Goal: Information Seeking & Learning: Check status

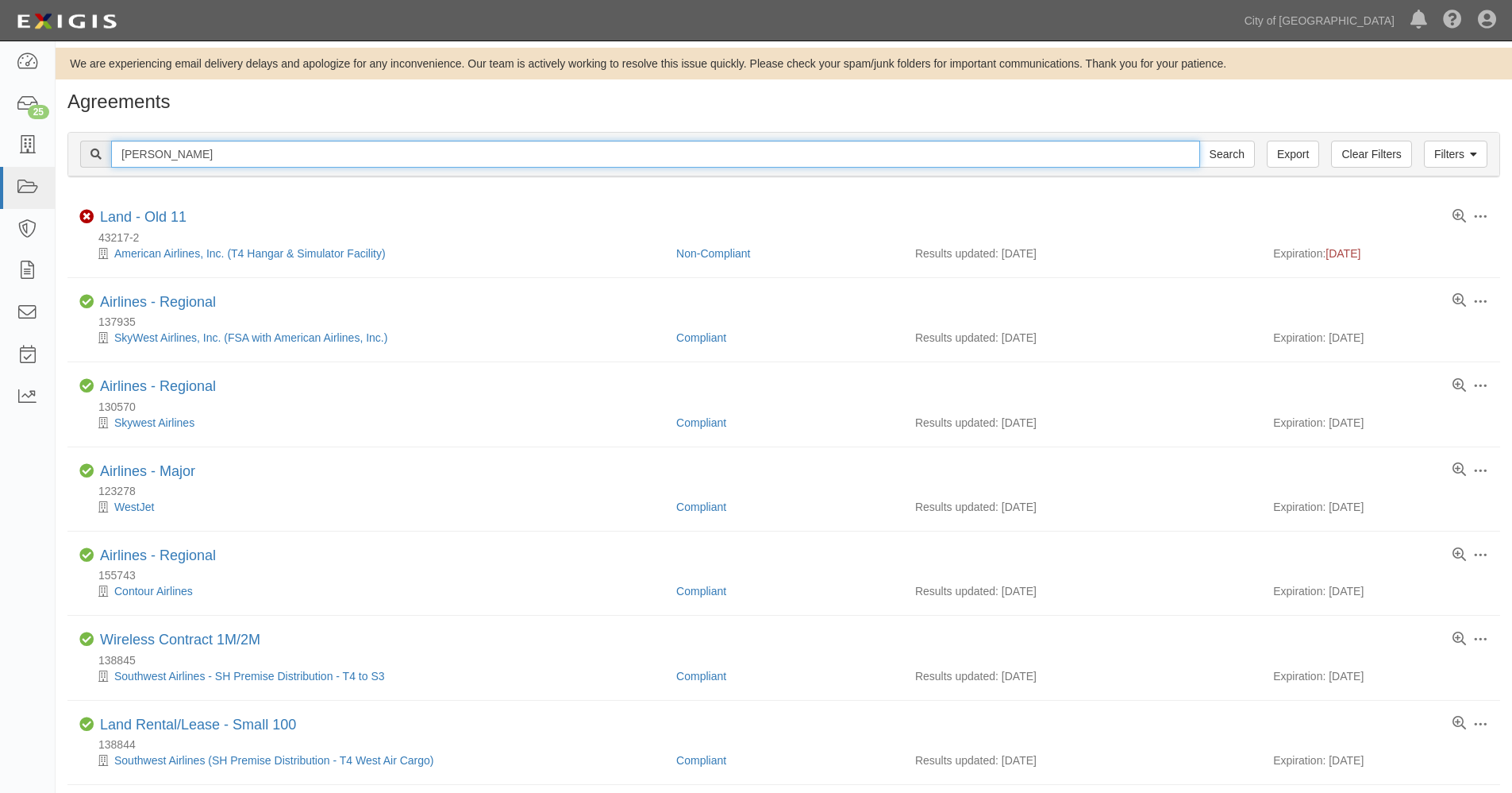
click at [200, 155] on input "schneider" at bounding box center [656, 153] width 1089 height 27
click at [100, 140] on div "schneider Search" at bounding box center [667, 153] width 1175 height 27
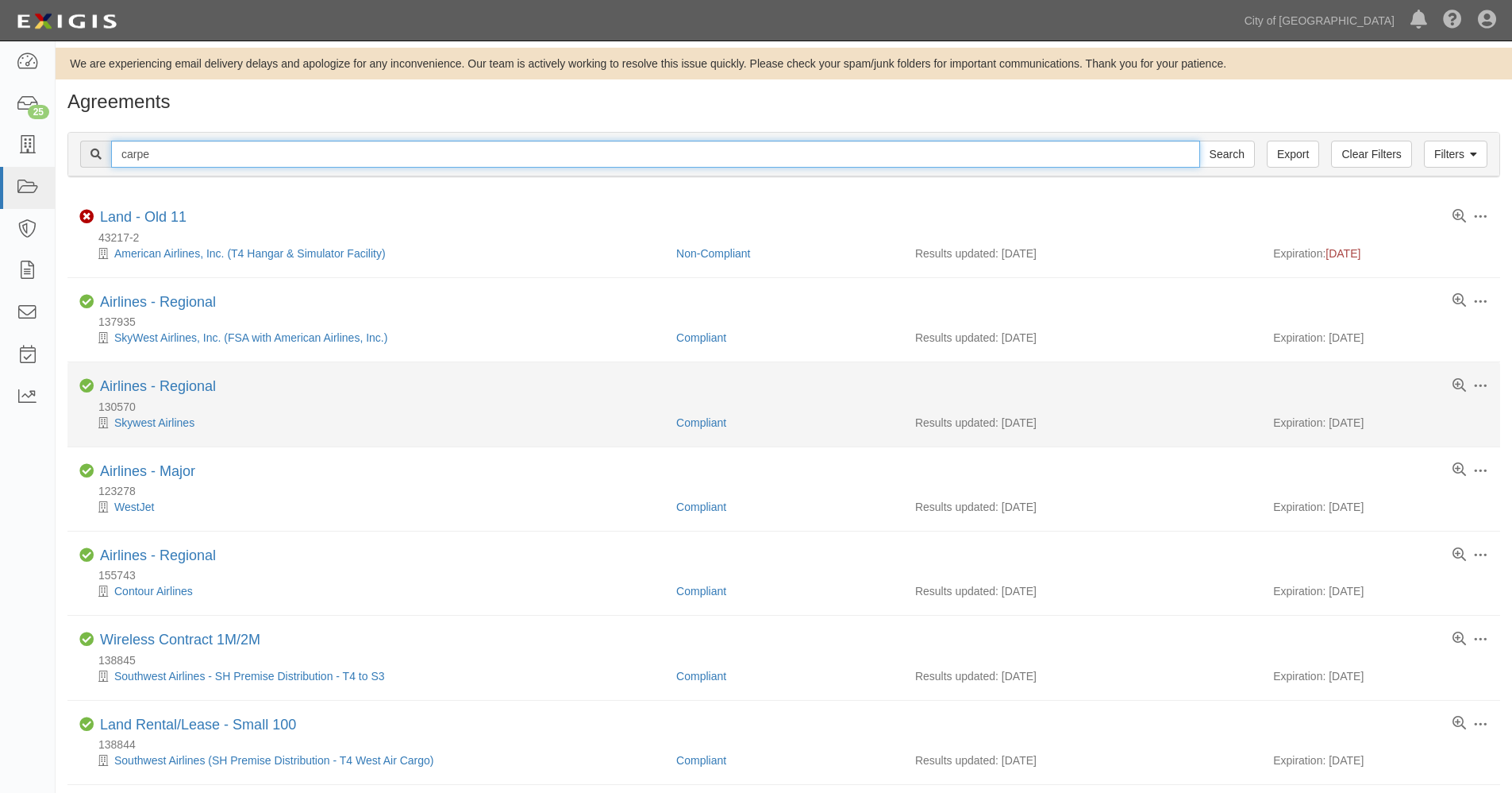
type input "carpe"
click at [1200, 140] on input "Search" at bounding box center [1228, 153] width 56 height 27
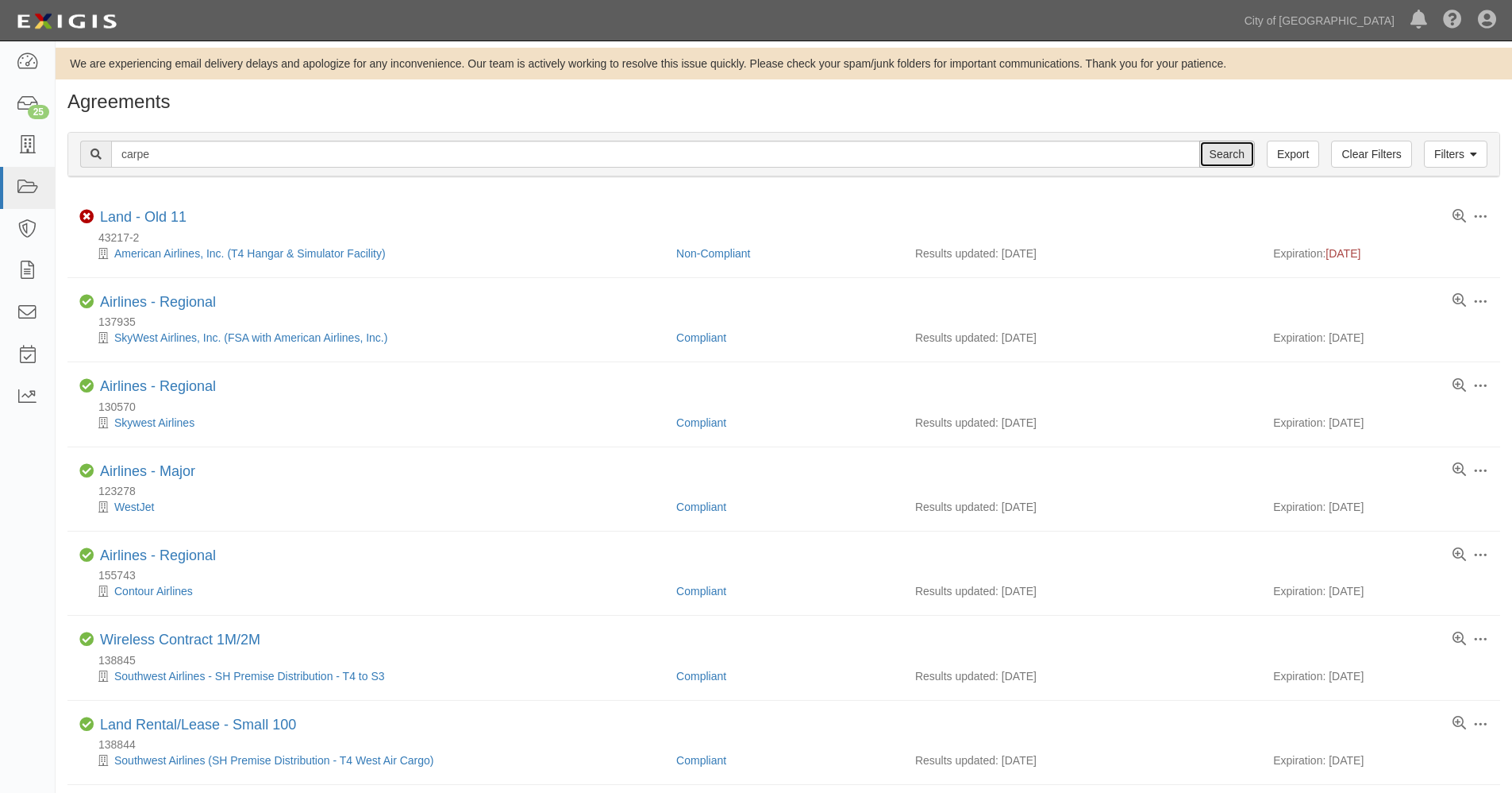
click at [1240, 151] on input "Search" at bounding box center [1228, 153] width 56 height 27
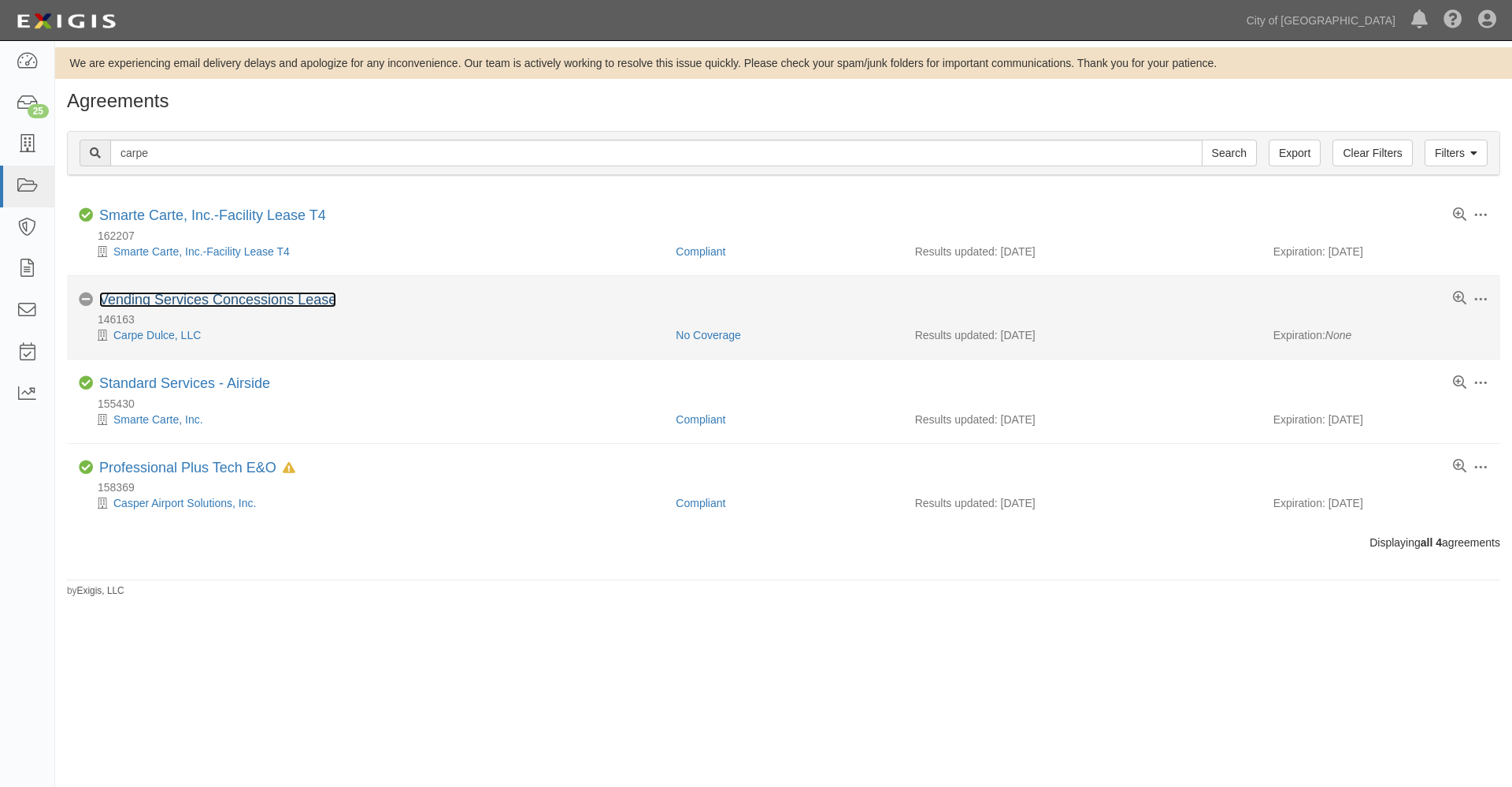
click at [176, 295] on link "Vending Services Concessions Lease" at bounding box center [218, 299] width 237 height 16
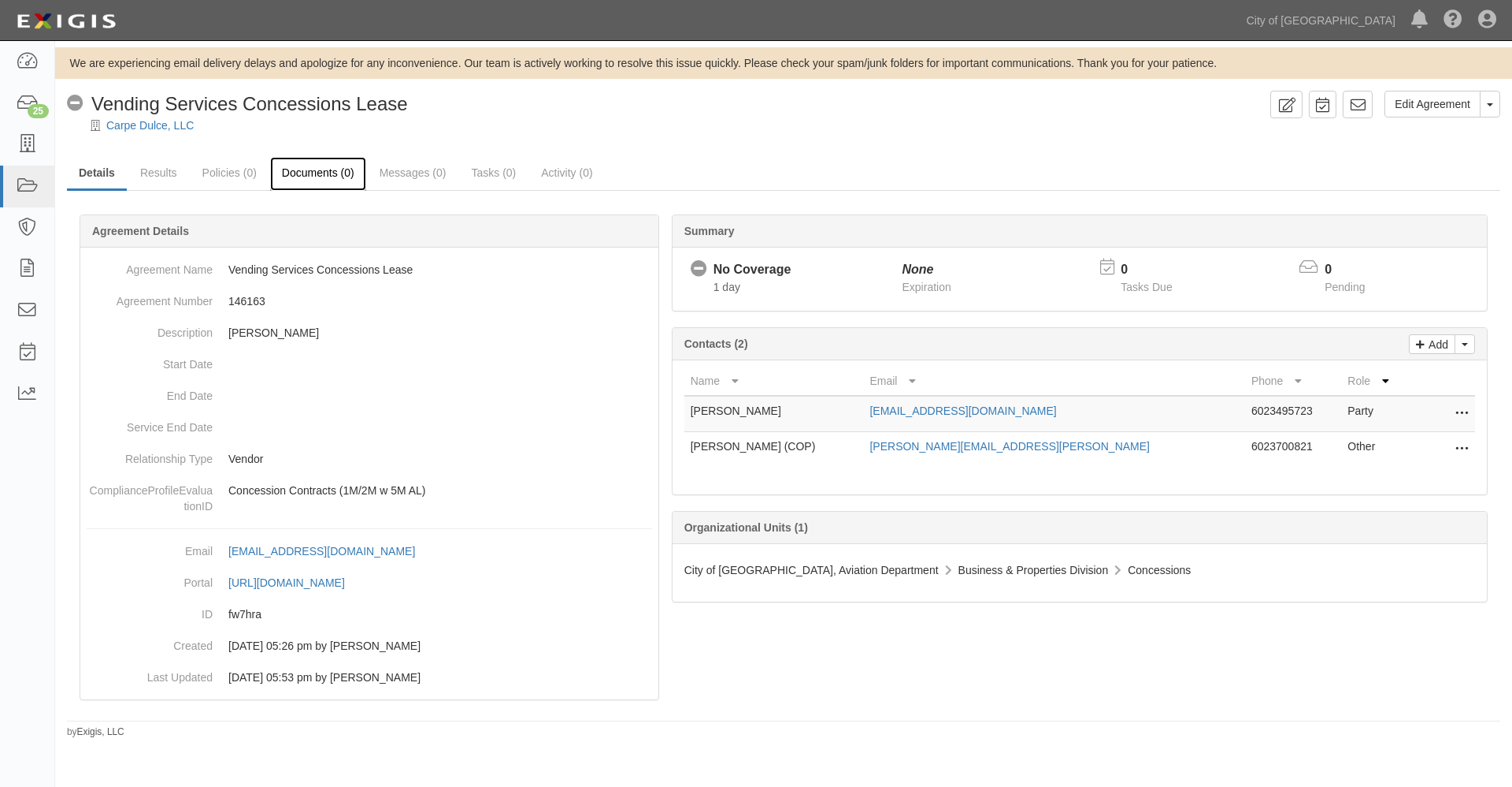
click at [330, 174] on link "Documents (0)" at bounding box center [318, 174] width 96 height 34
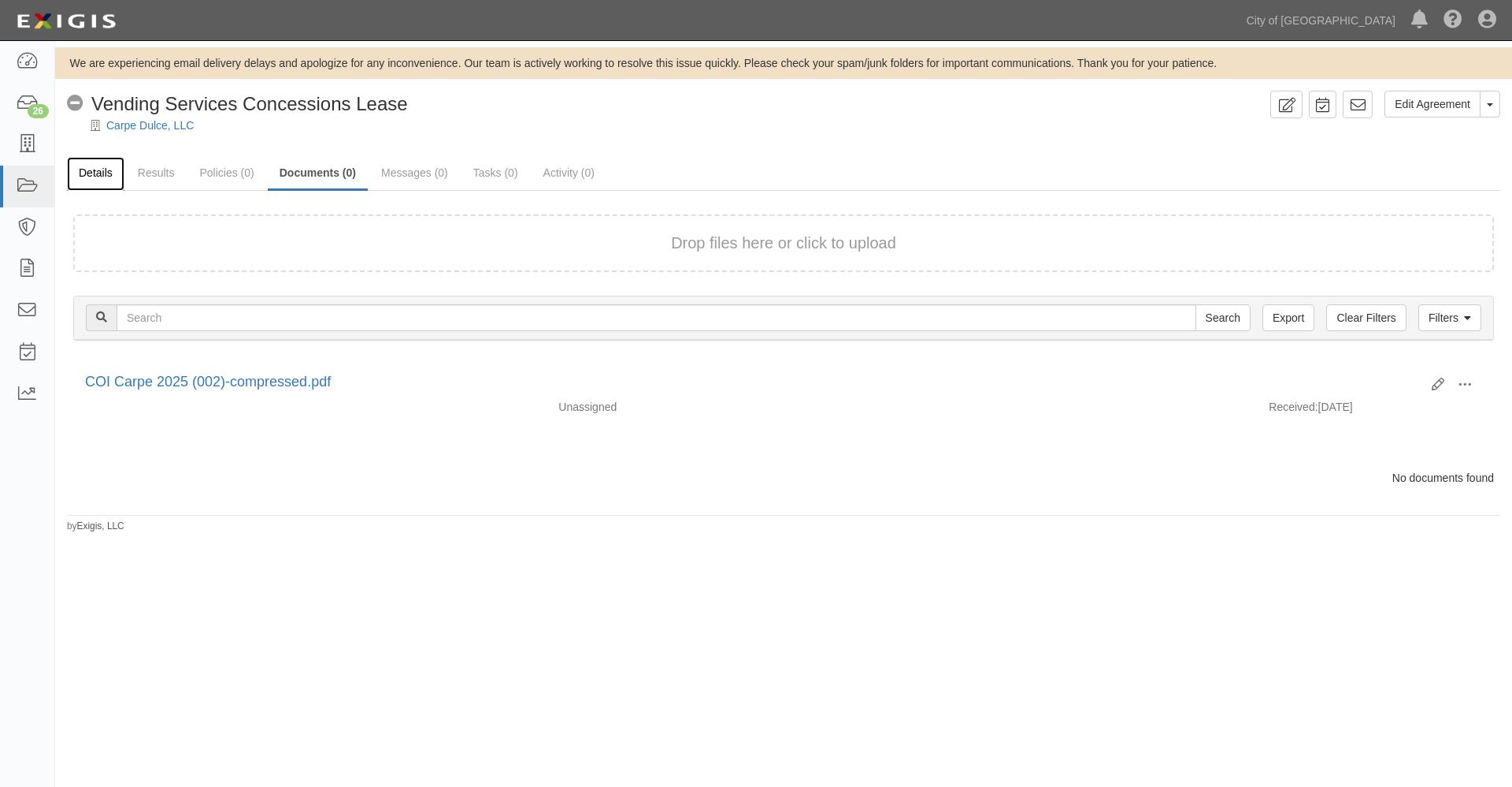
click at [100, 172] on link "Details" at bounding box center [96, 174] width 57 height 34
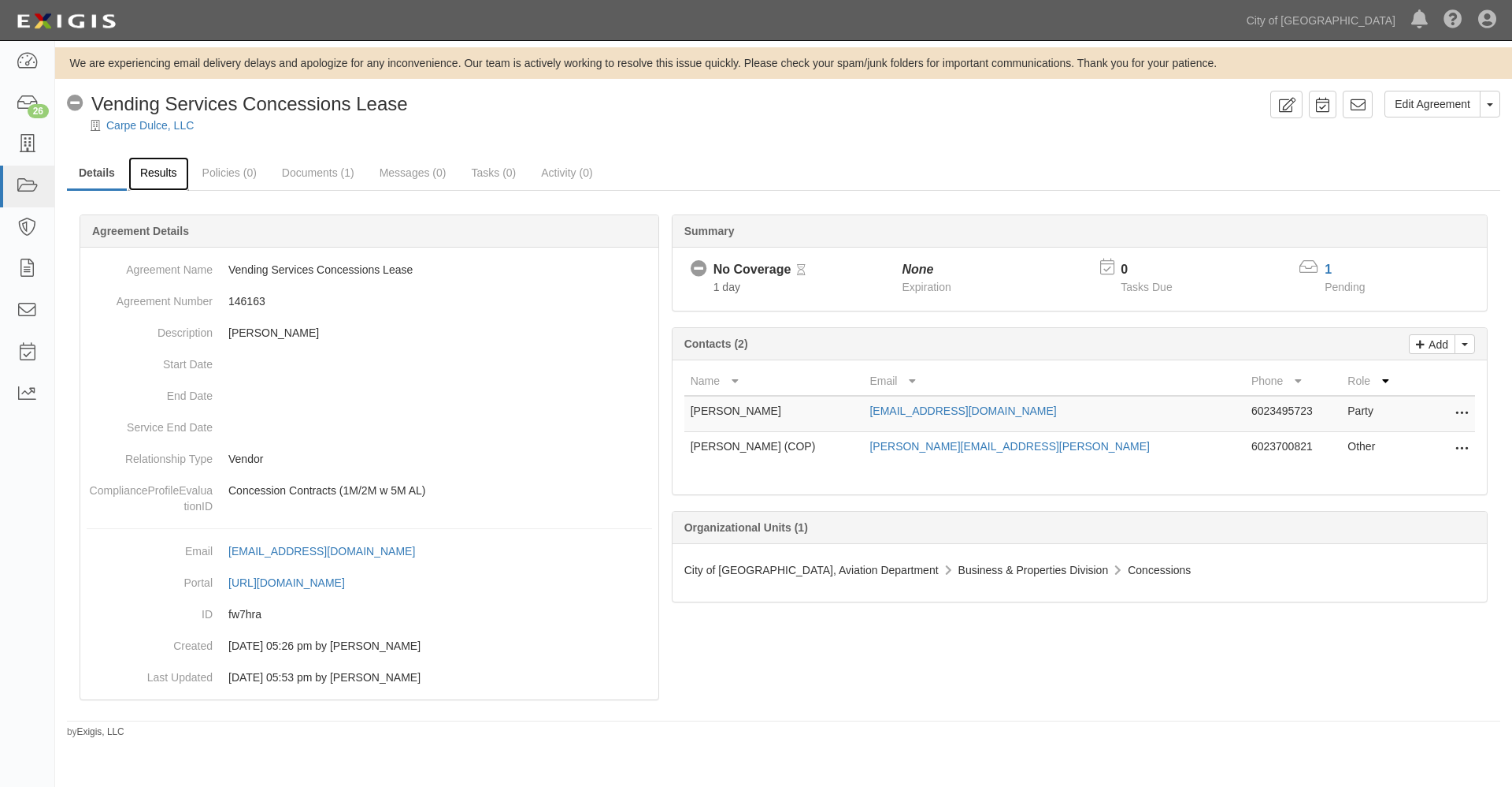
click at [157, 181] on link "Results" at bounding box center [158, 174] width 60 height 34
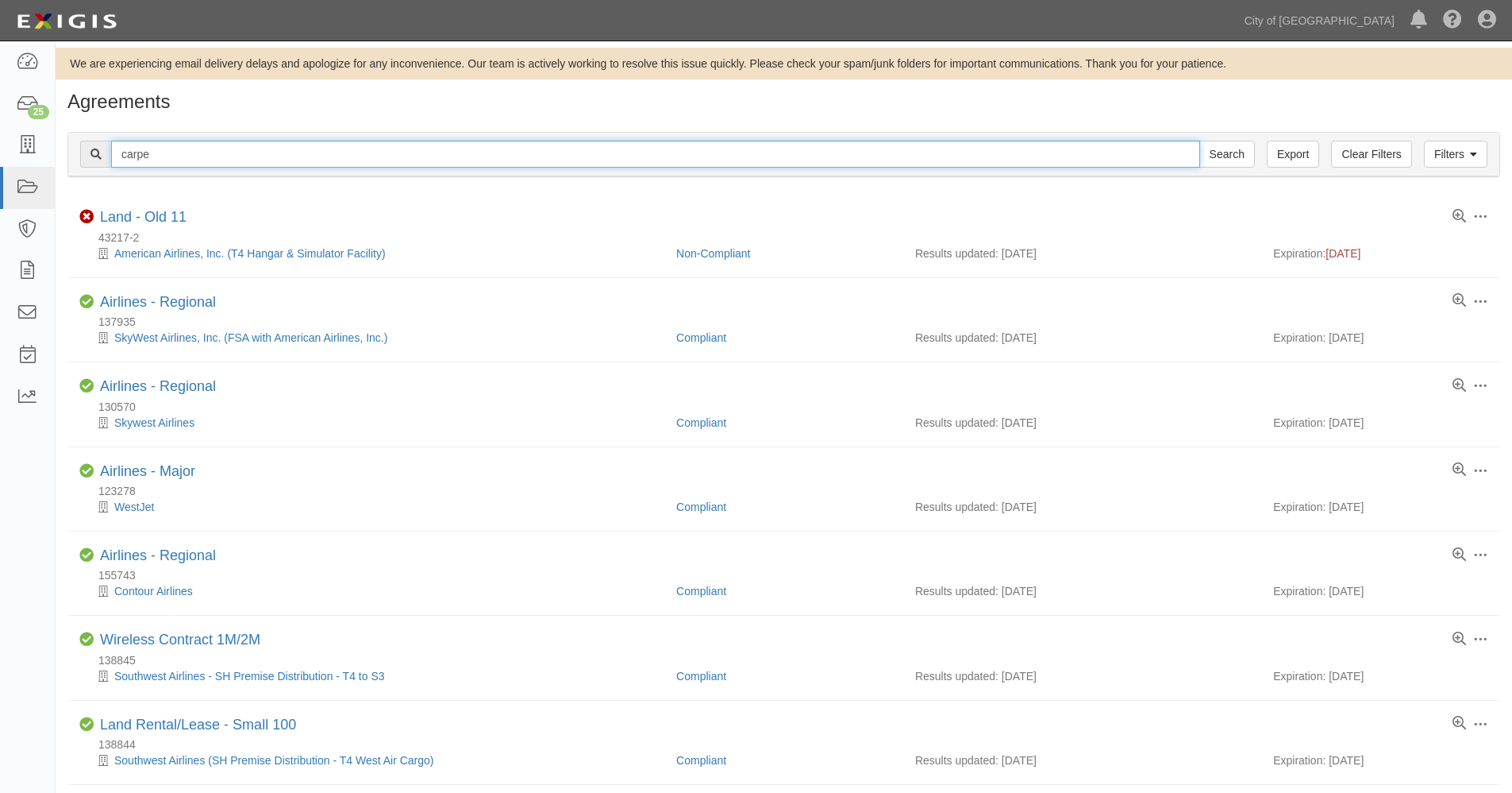
click at [262, 151] on input "carpe" at bounding box center [656, 153] width 1089 height 27
drag, startPoint x: 210, startPoint y: 143, endPoint x: 93, endPoint y: 146, distance: 117.0
click at [93, 146] on div "carpe Search" at bounding box center [667, 153] width 1175 height 27
type input "grosskopf"
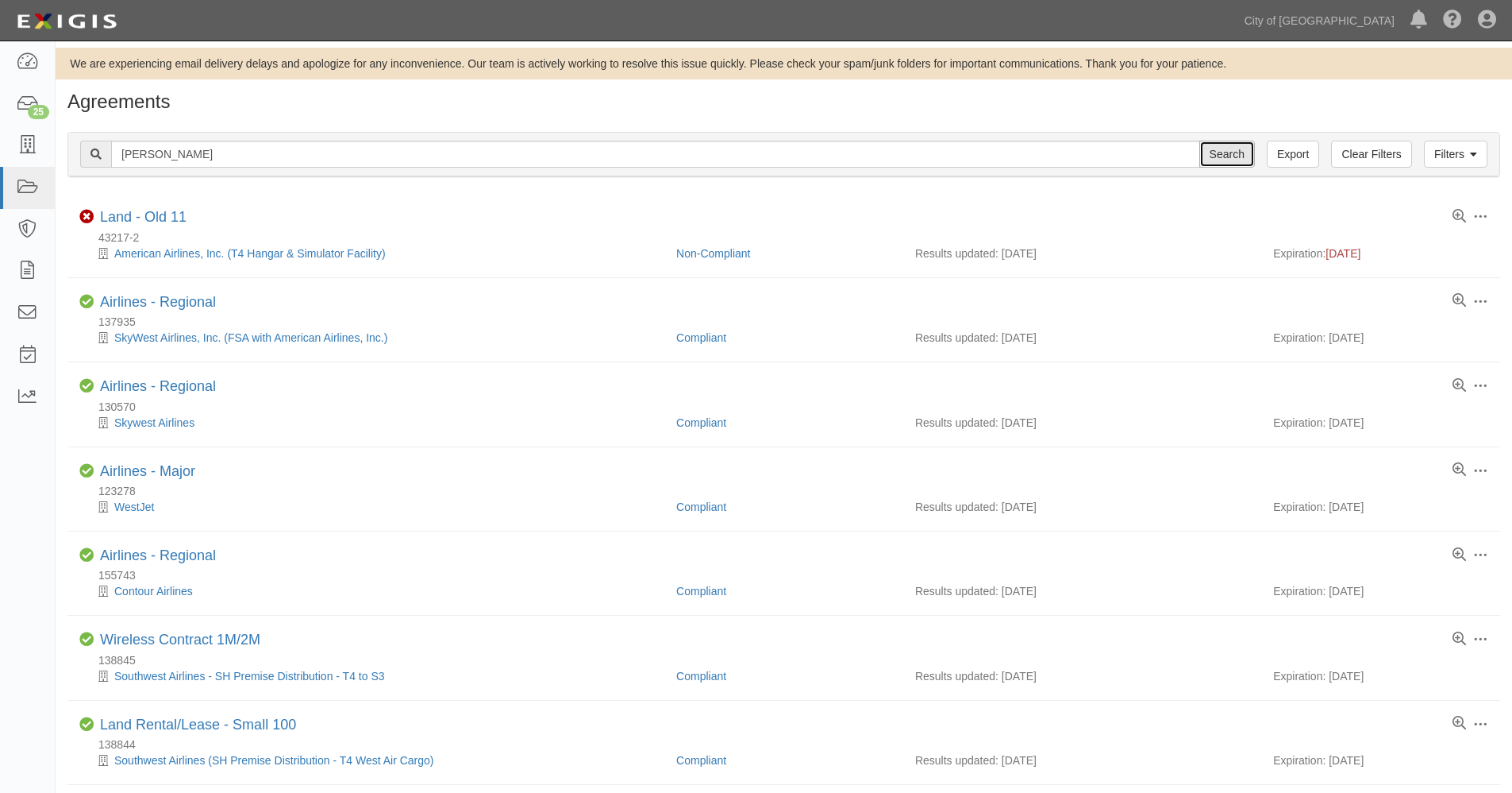
click at [1229, 159] on input "Search" at bounding box center [1228, 153] width 56 height 27
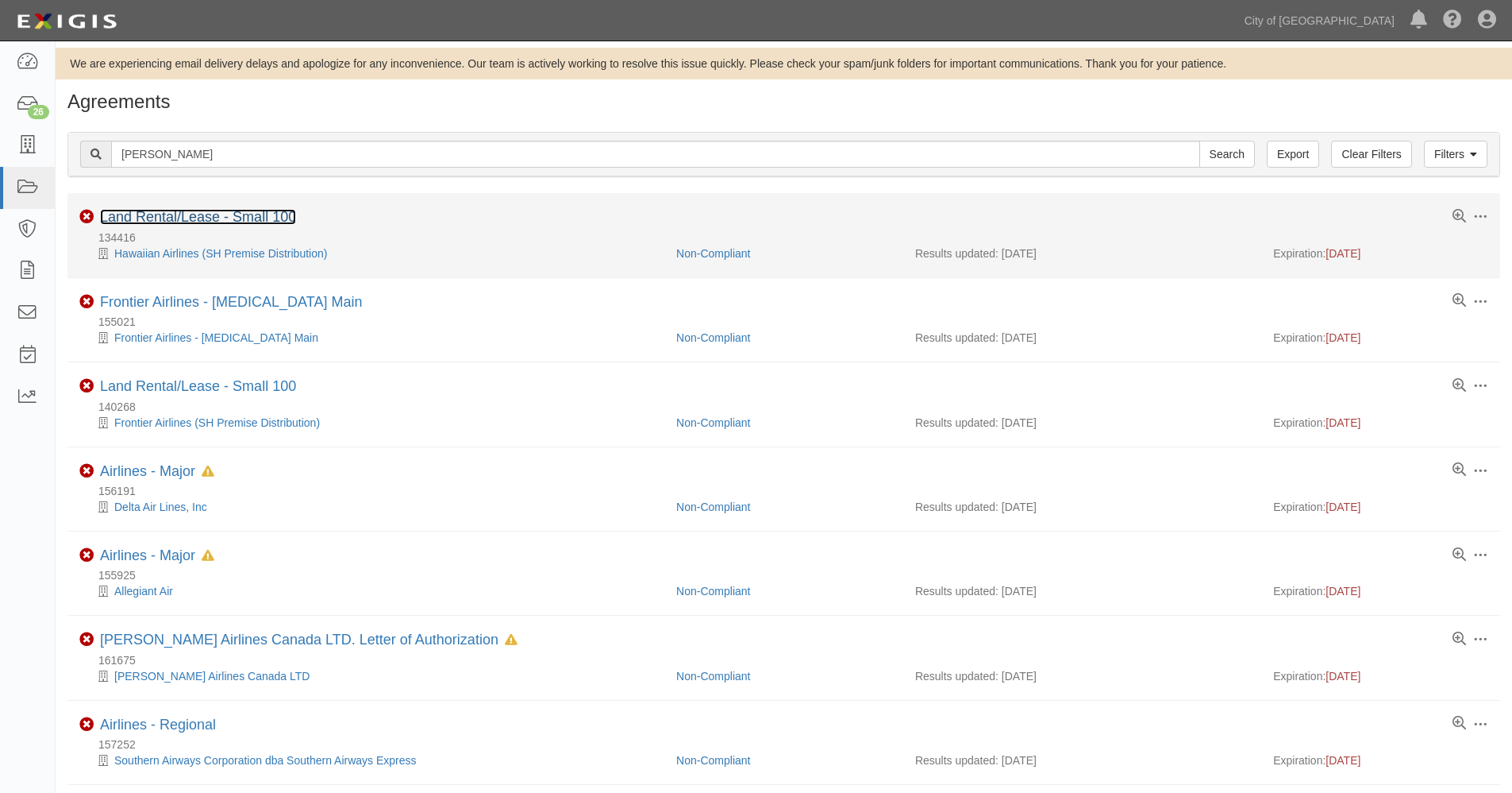
click at [183, 216] on link "Land Rental/Lease - Small 100" at bounding box center [198, 217] width 196 height 16
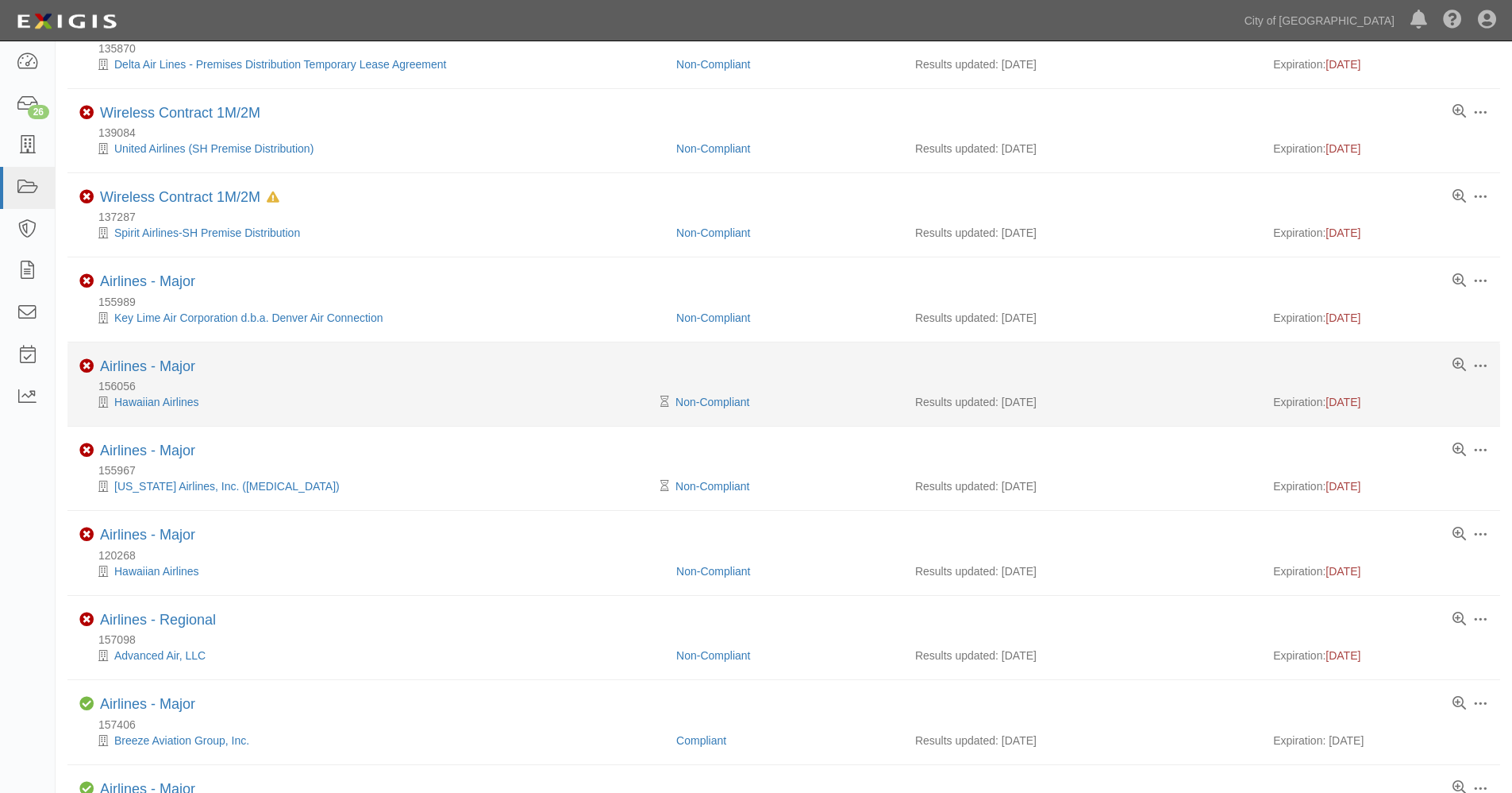
scroll to position [794, 0]
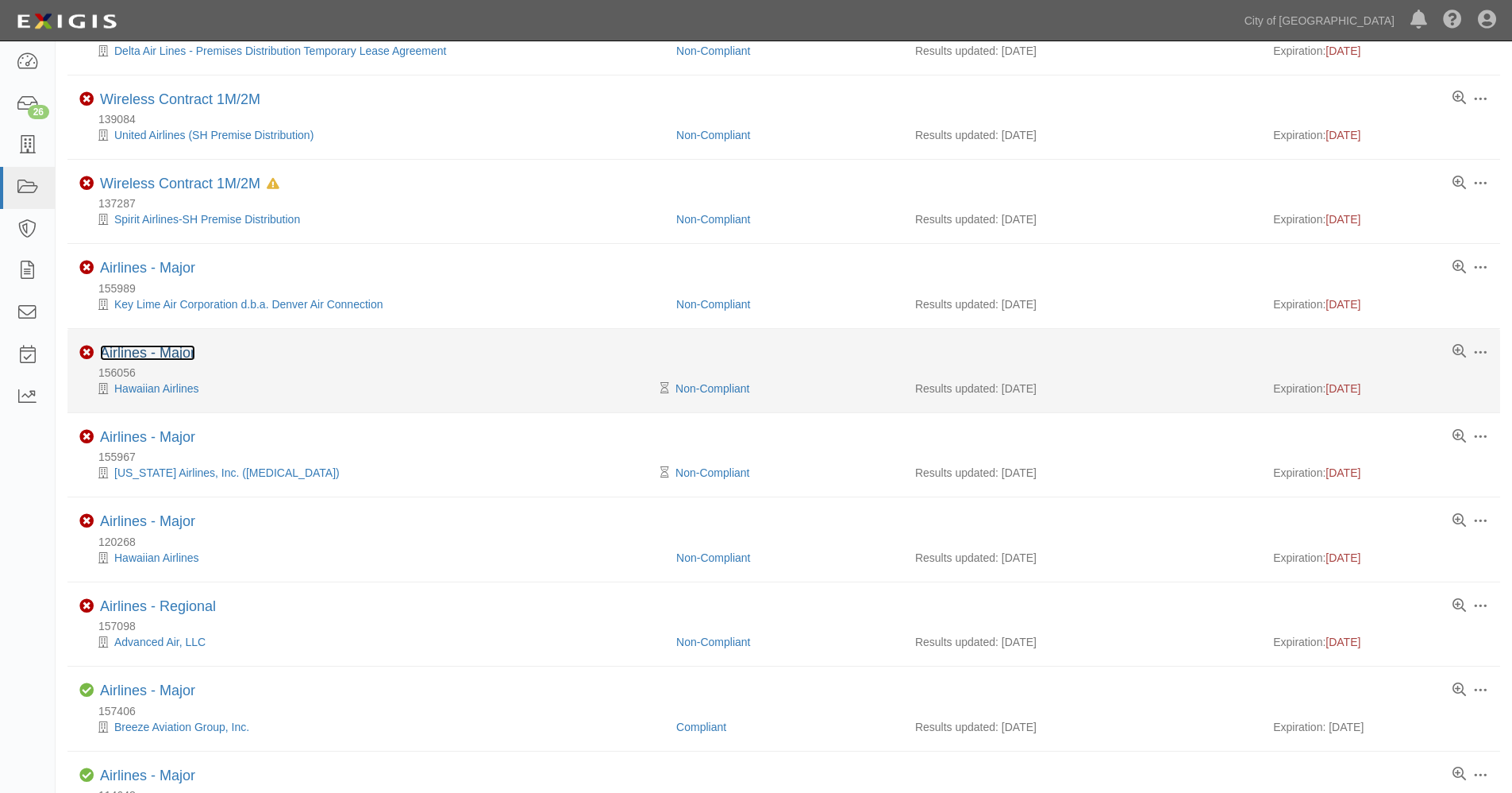
click at [144, 352] on link "Airlines - Major" at bounding box center [148, 352] width 95 height 16
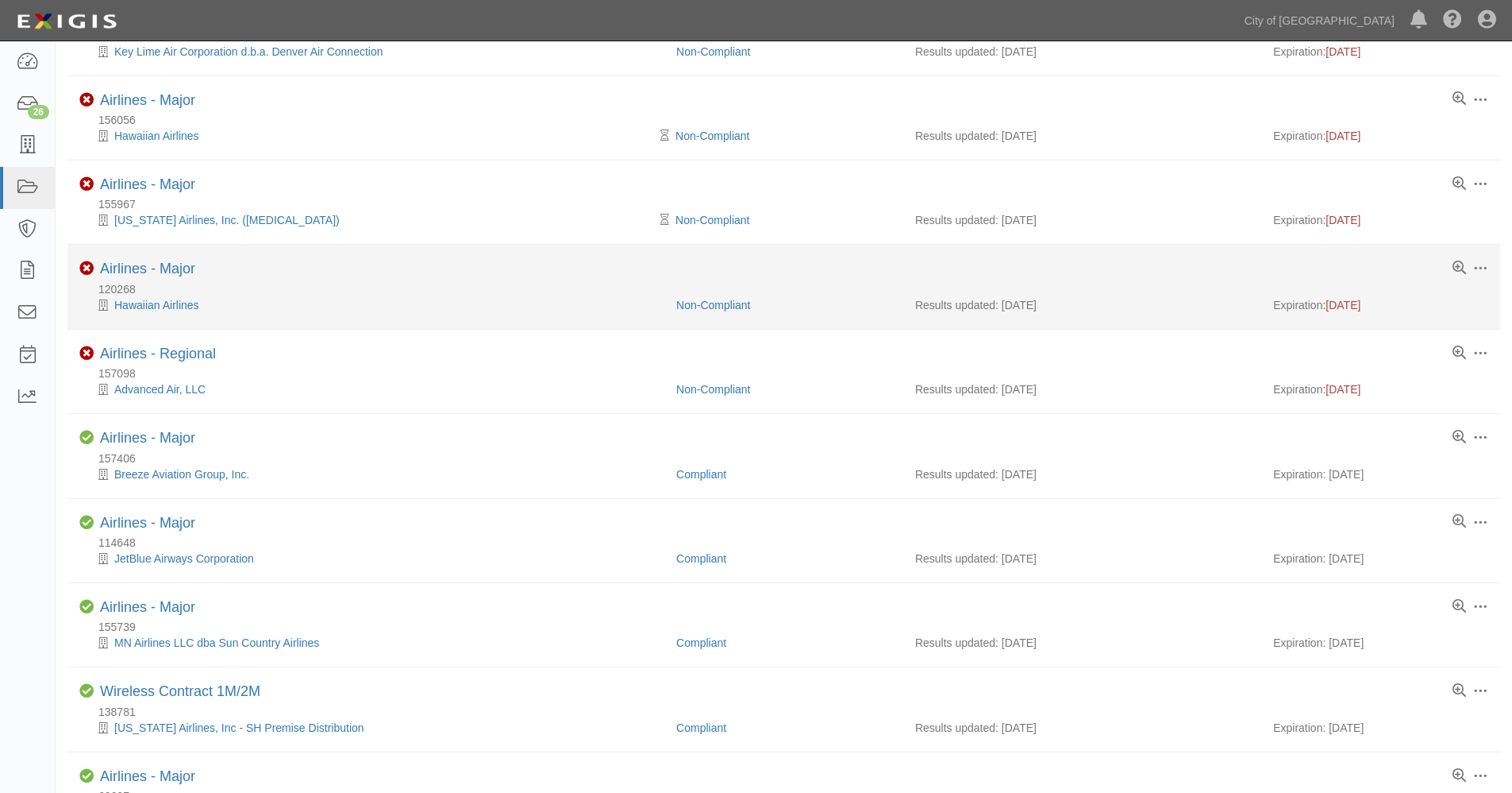
scroll to position [1059, 0]
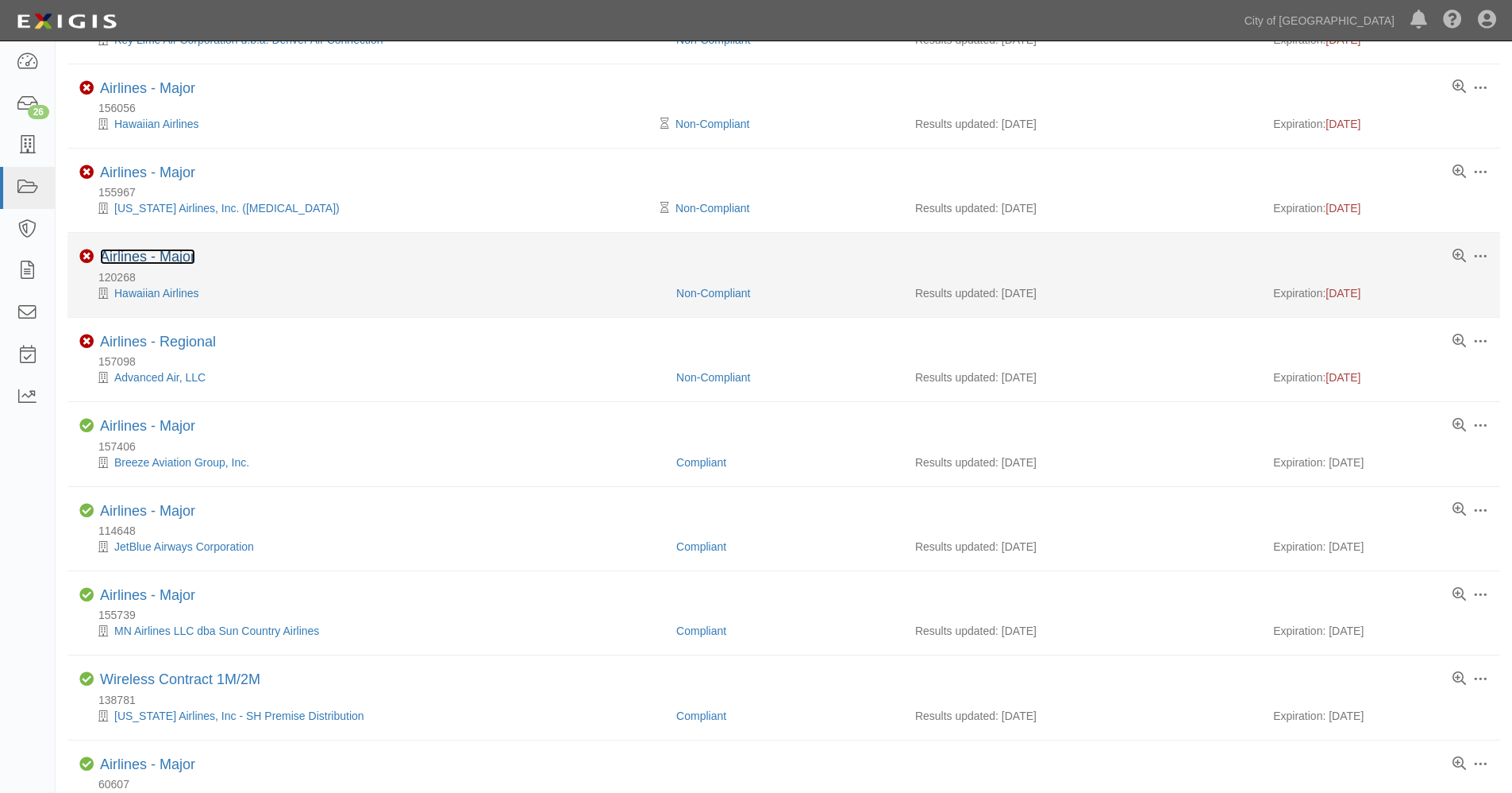
click at [143, 255] on link "Airlines - Major" at bounding box center [148, 257] width 95 height 16
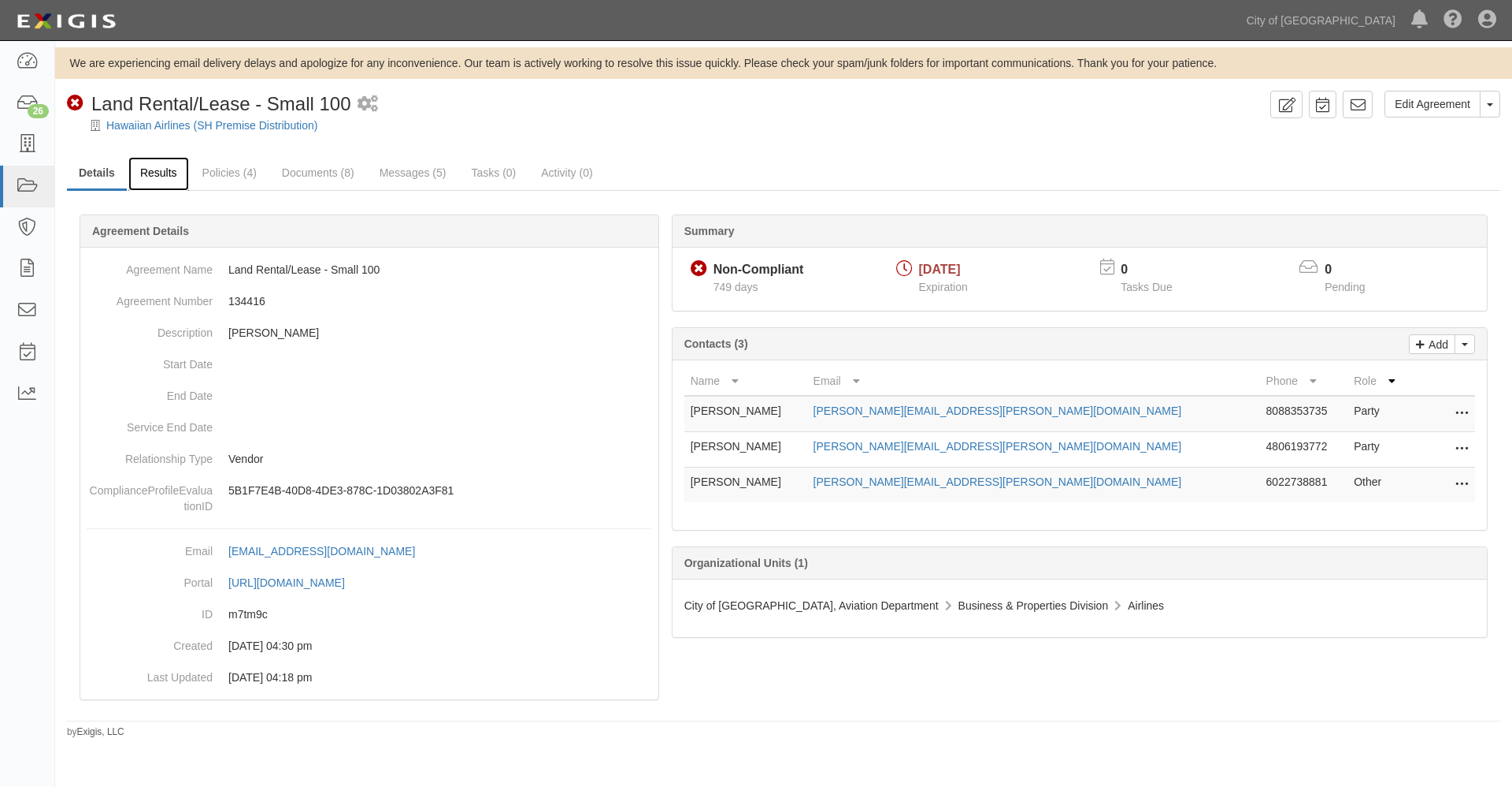
click at [159, 165] on link "Results" at bounding box center [158, 174] width 60 height 34
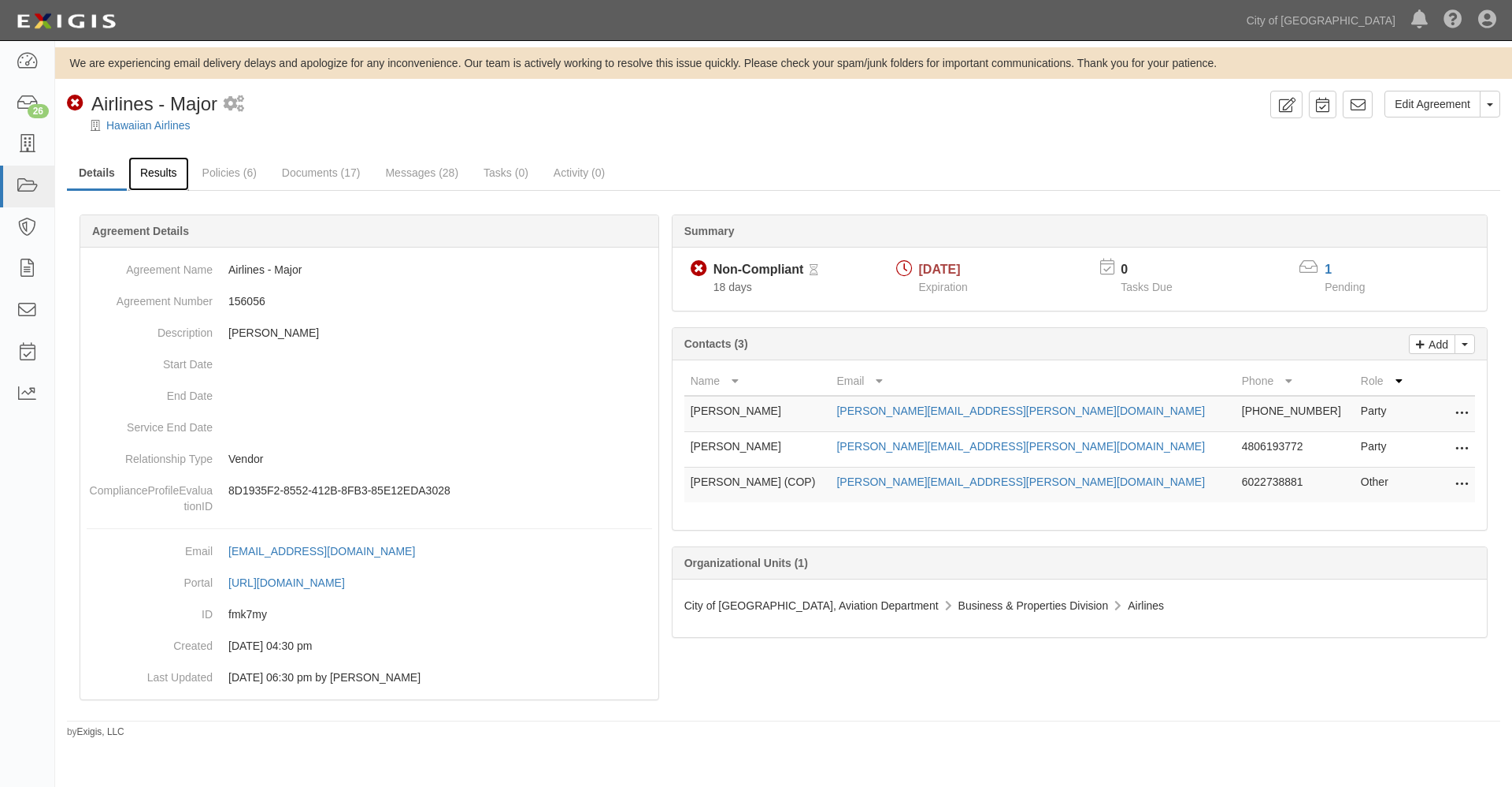
click at [158, 176] on link "Results" at bounding box center [158, 174] width 60 height 34
click at [156, 167] on link "Results" at bounding box center [158, 174] width 60 height 34
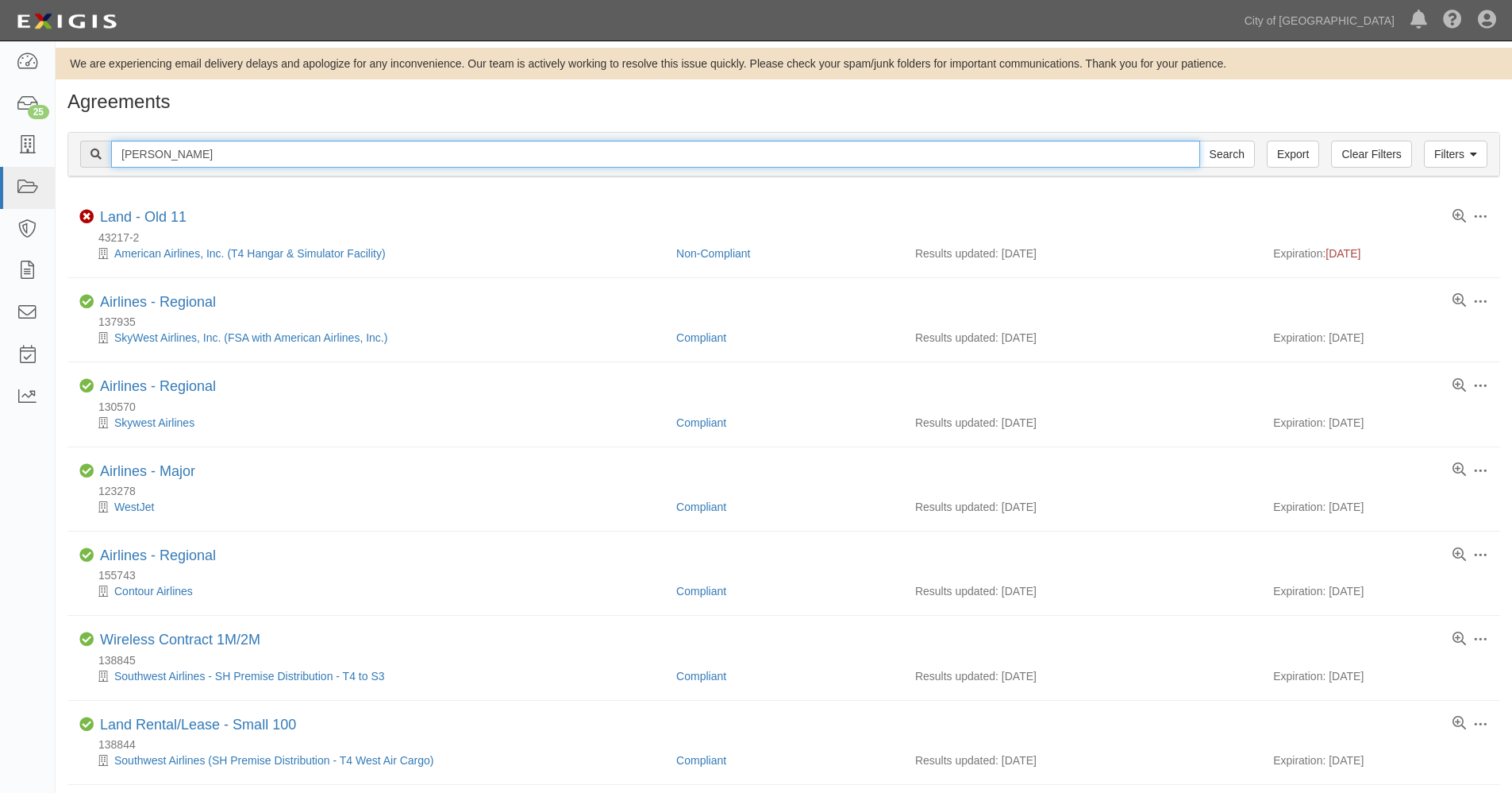
click at [147, 159] on input "grosskopf" at bounding box center [656, 153] width 1089 height 27
type input "78491"
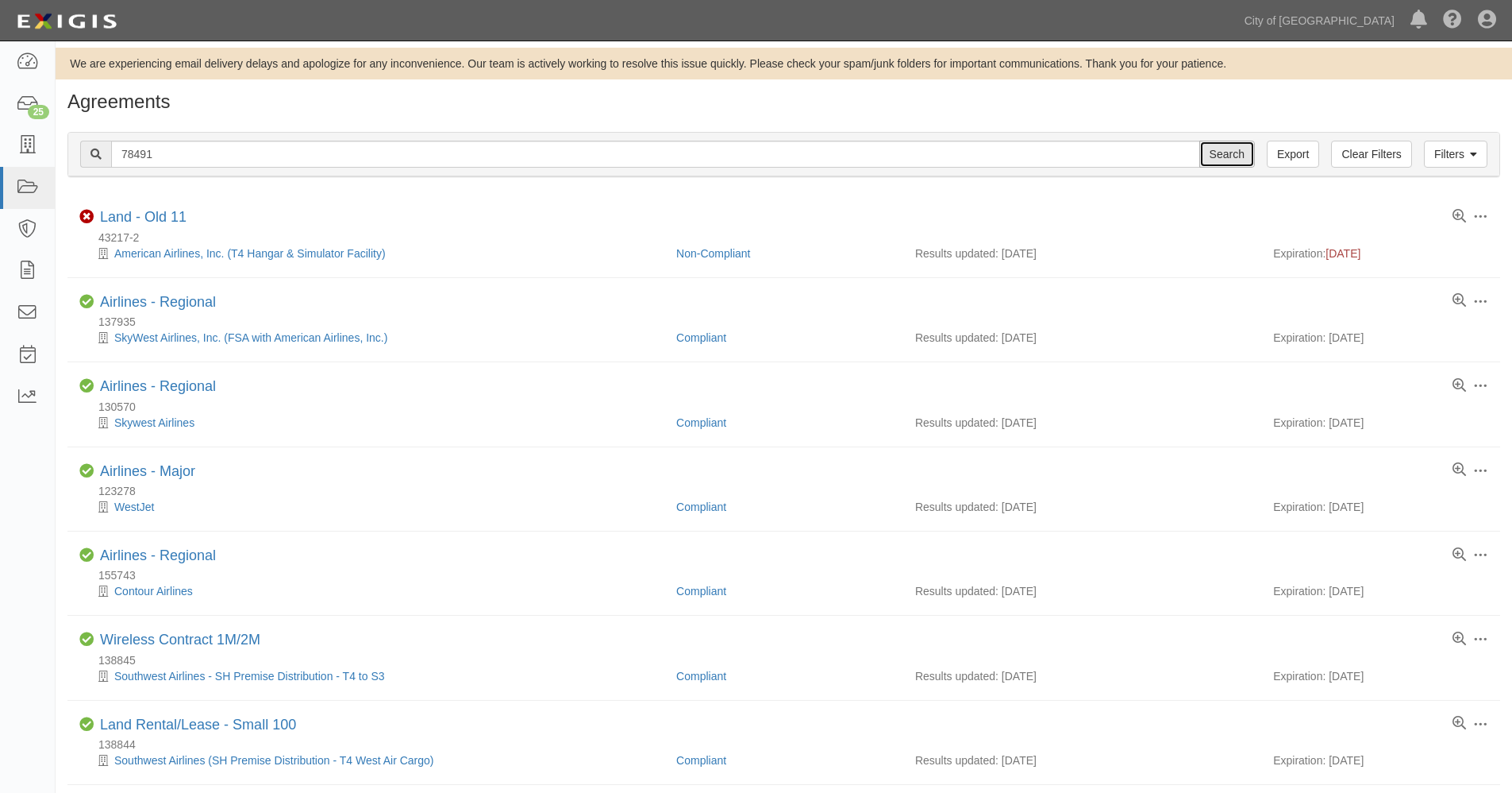
click at [1214, 155] on input "Search" at bounding box center [1228, 153] width 56 height 27
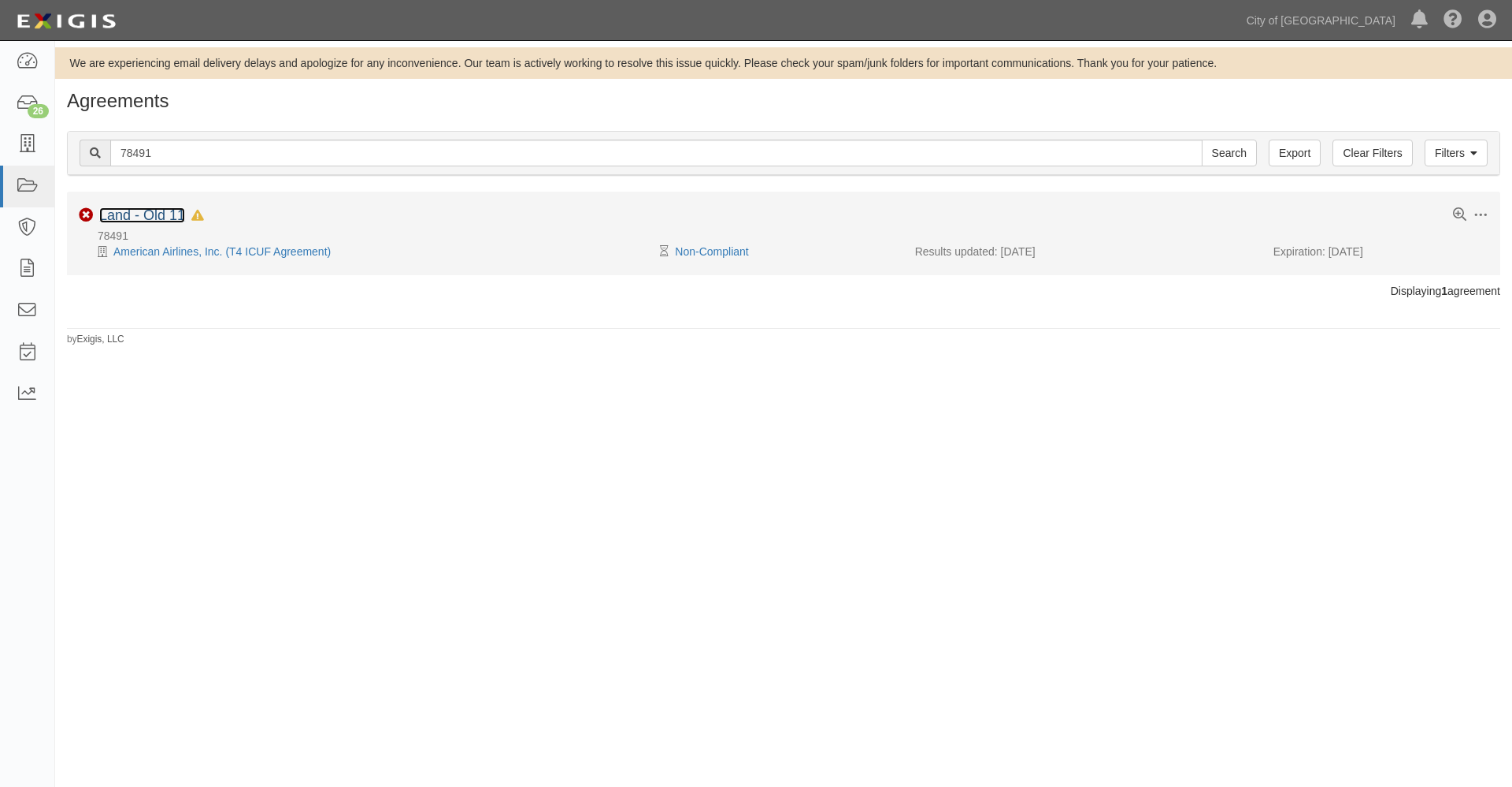
click at [149, 213] on link "Land - Old 11" at bounding box center [142, 215] width 86 height 16
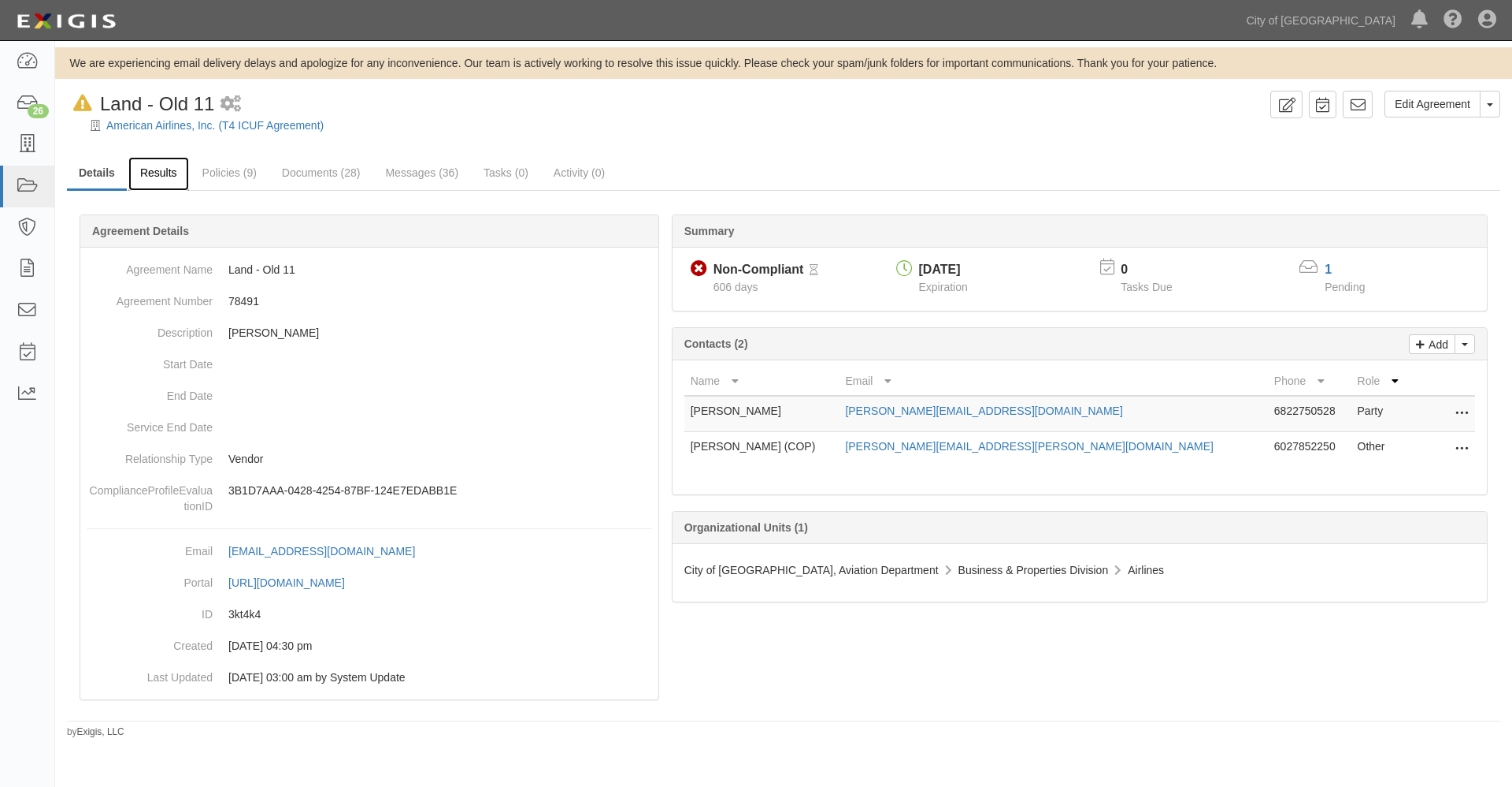
click at [157, 174] on link "Results" at bounding box center [158, 174] width 60 height 34
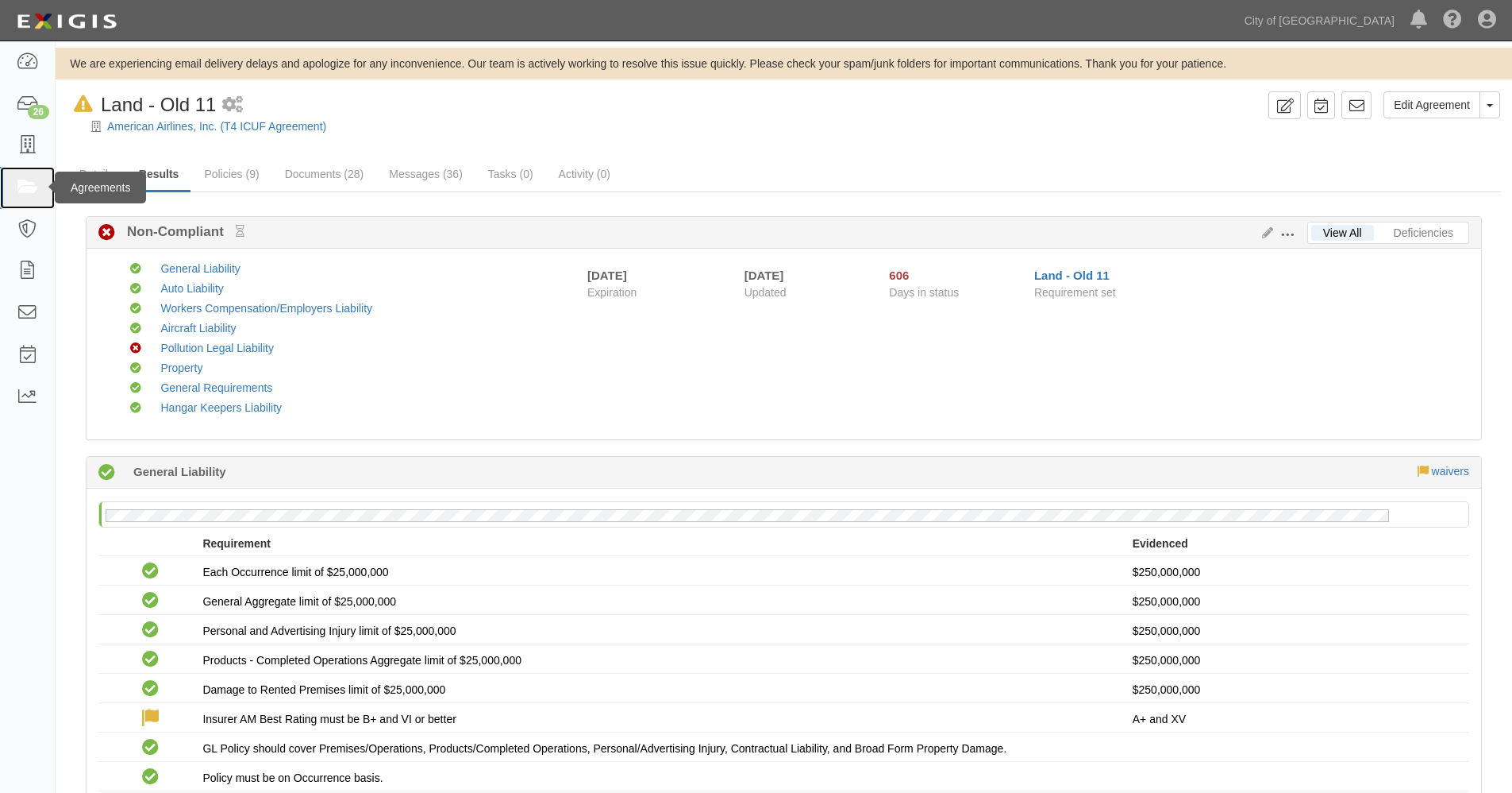
click at [26, 186] on icon at bounding box center [27, 188] width 22 height 18
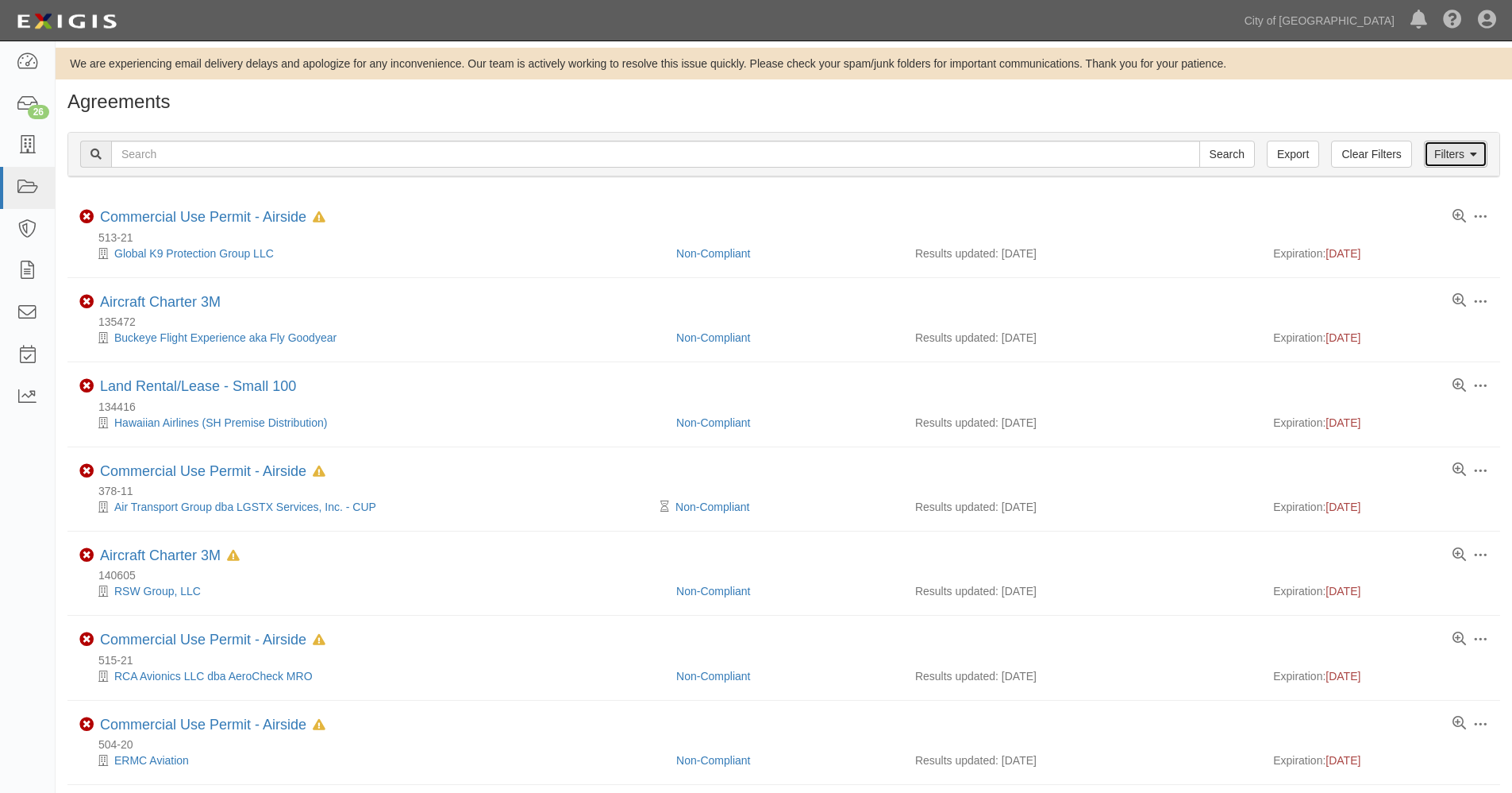
click at [1446, 148] on link "Filters" at bounding box center [1456, 153] width 64 height 27
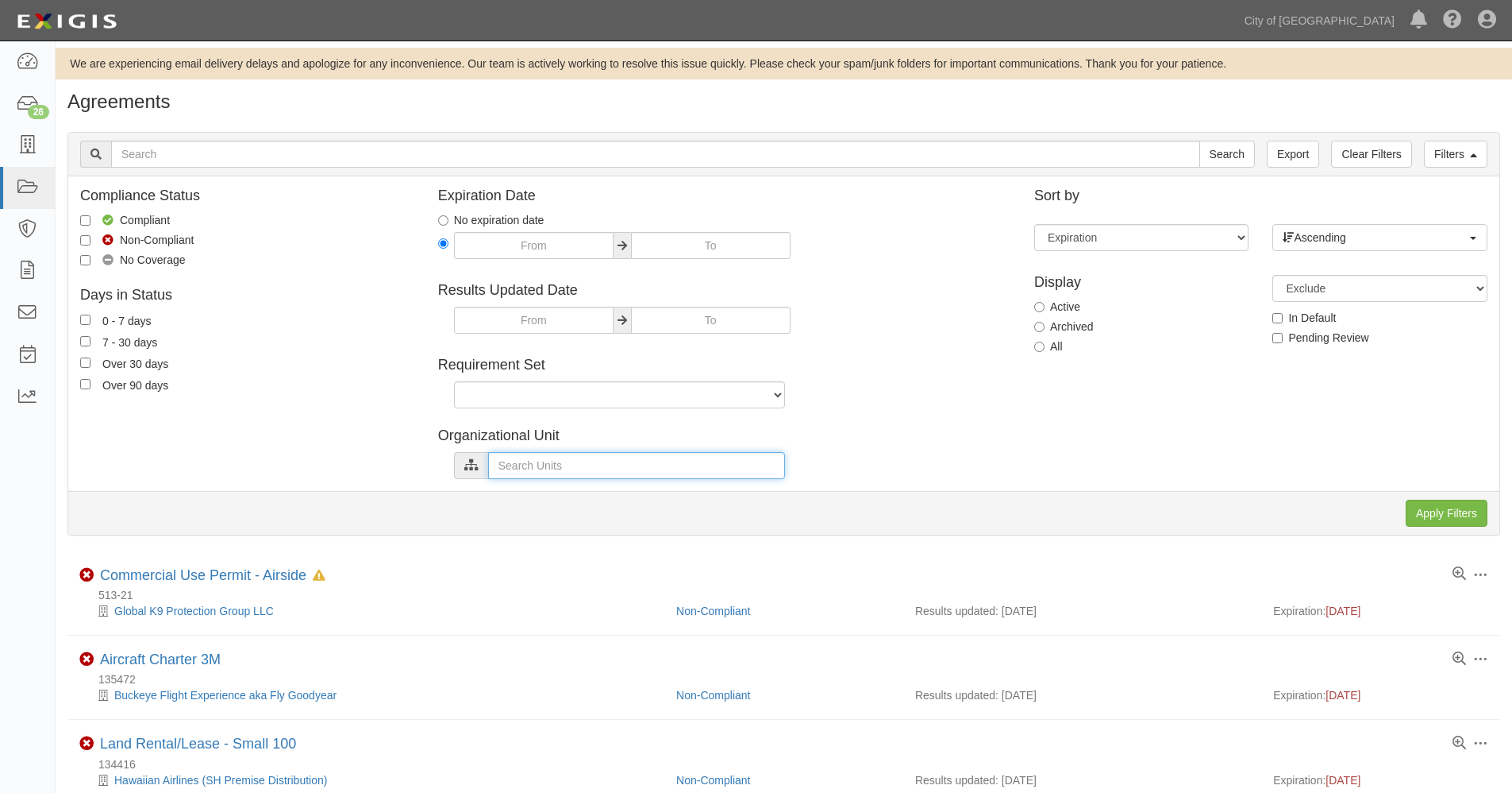
click at [509, 463] on input "text" at bounding box center [637, 465] width 297 height 27
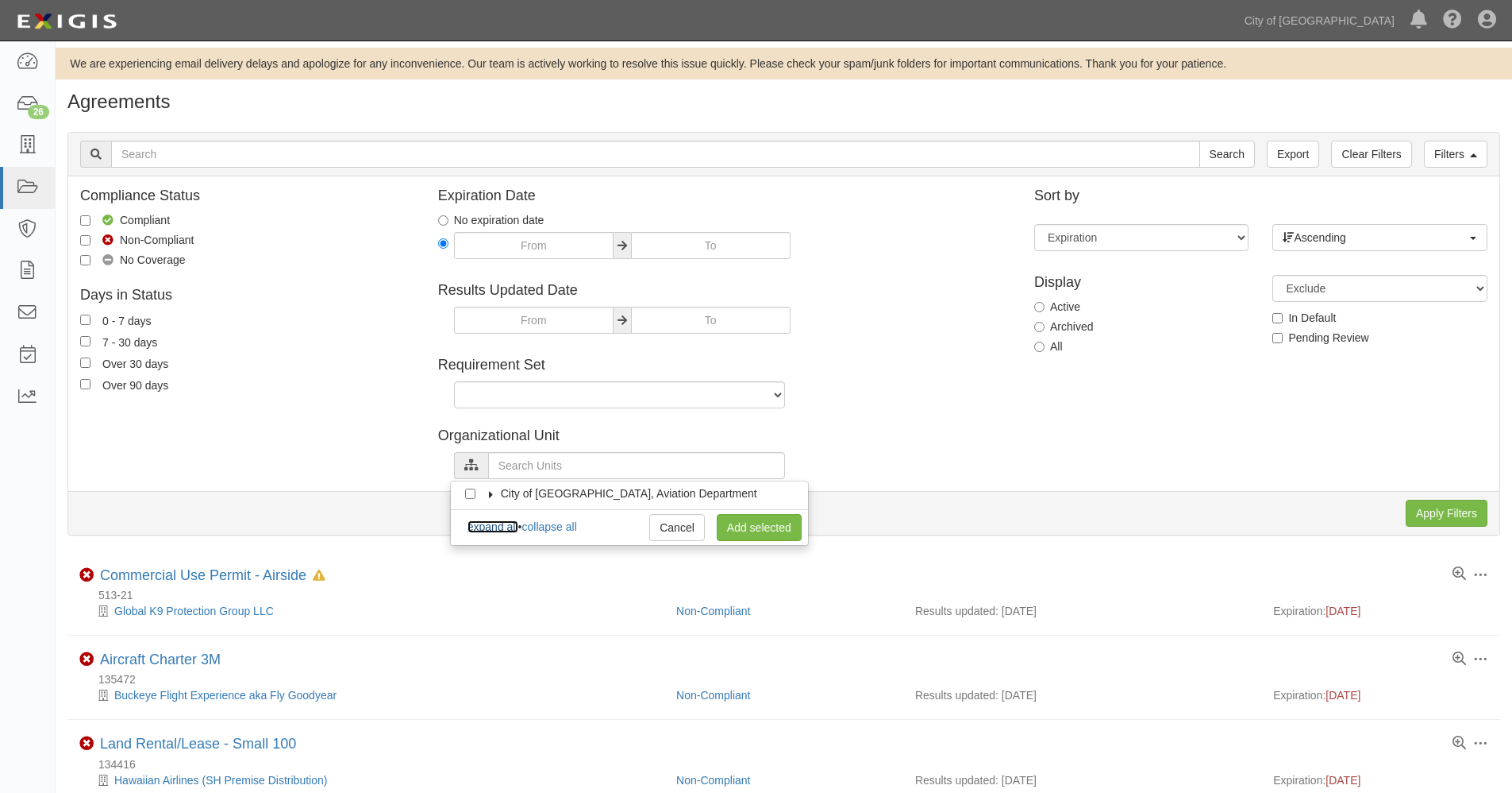
click at [495, 525] on link "expand all" at bounding box center [492, 526] width 51 height 13
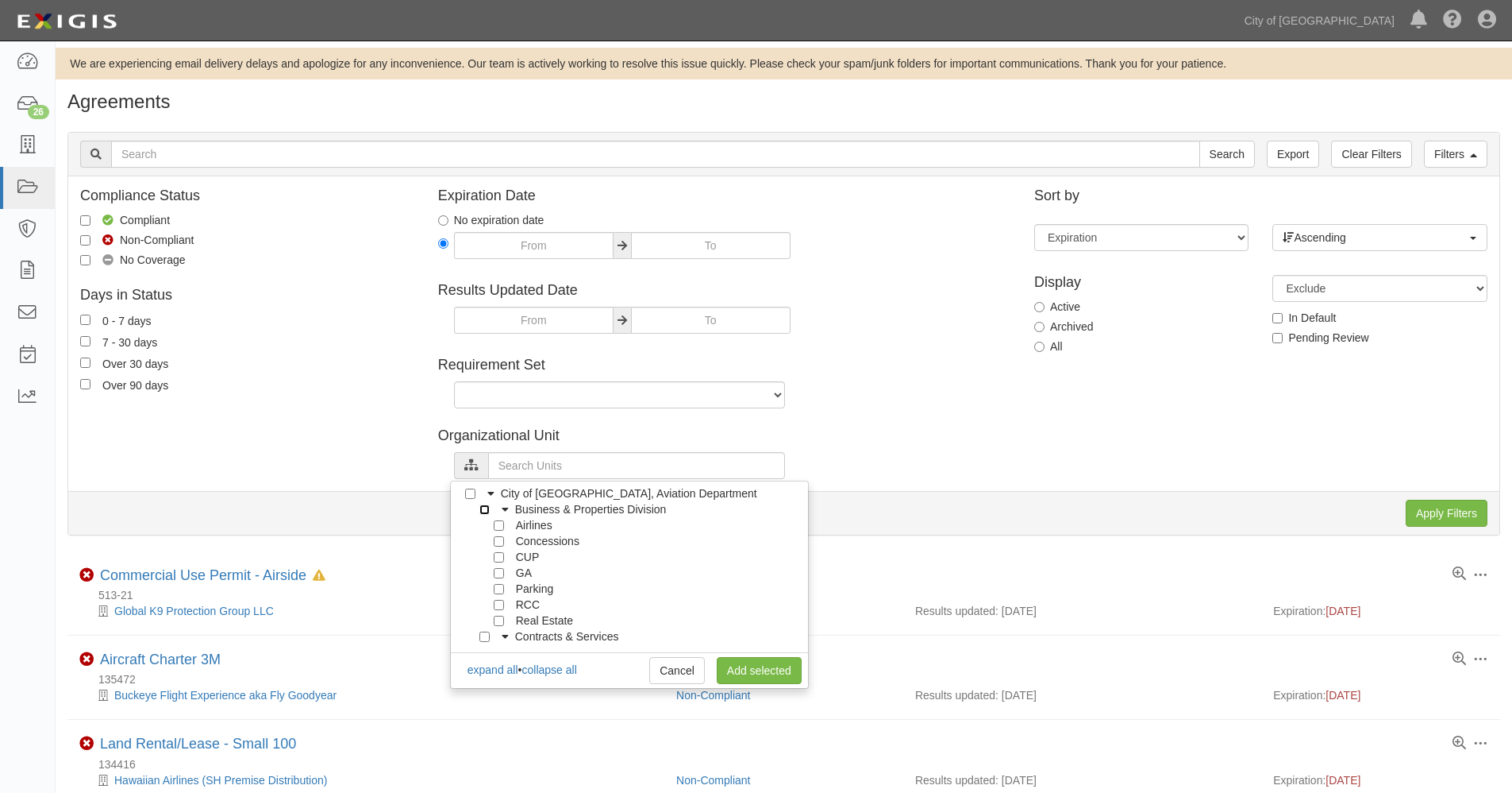
click at [486, 509] on input "Business & Properties Division" at bounding box center [484, 509] width 10 height 10
checkbox input "true"
click at [500, 530] on div "Airlines" at bounding box center [517, 525] width 72 height 16
click at [499, 525] on input "Airlines" at bounding box center [498, 525] width 10 height 10
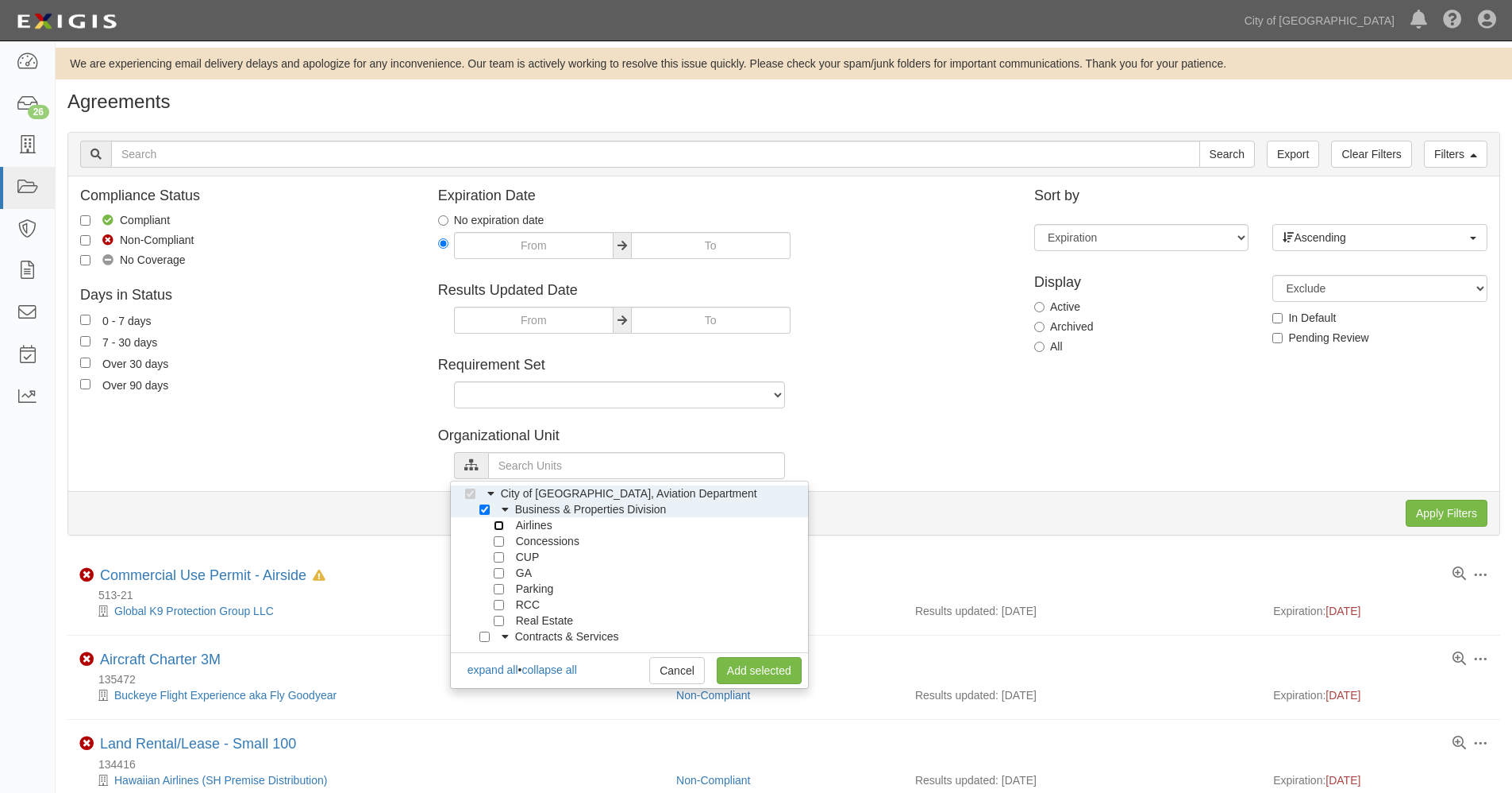
checkbox input "true"
click at [498, 541] on input "Concessions" at bounding box center [498, 541] width 10 height 10
checkbox input "true"
click at [498, 557] on input "CUP" at bounding box center [498, 557] width 10 height 10
checkbox input "true"
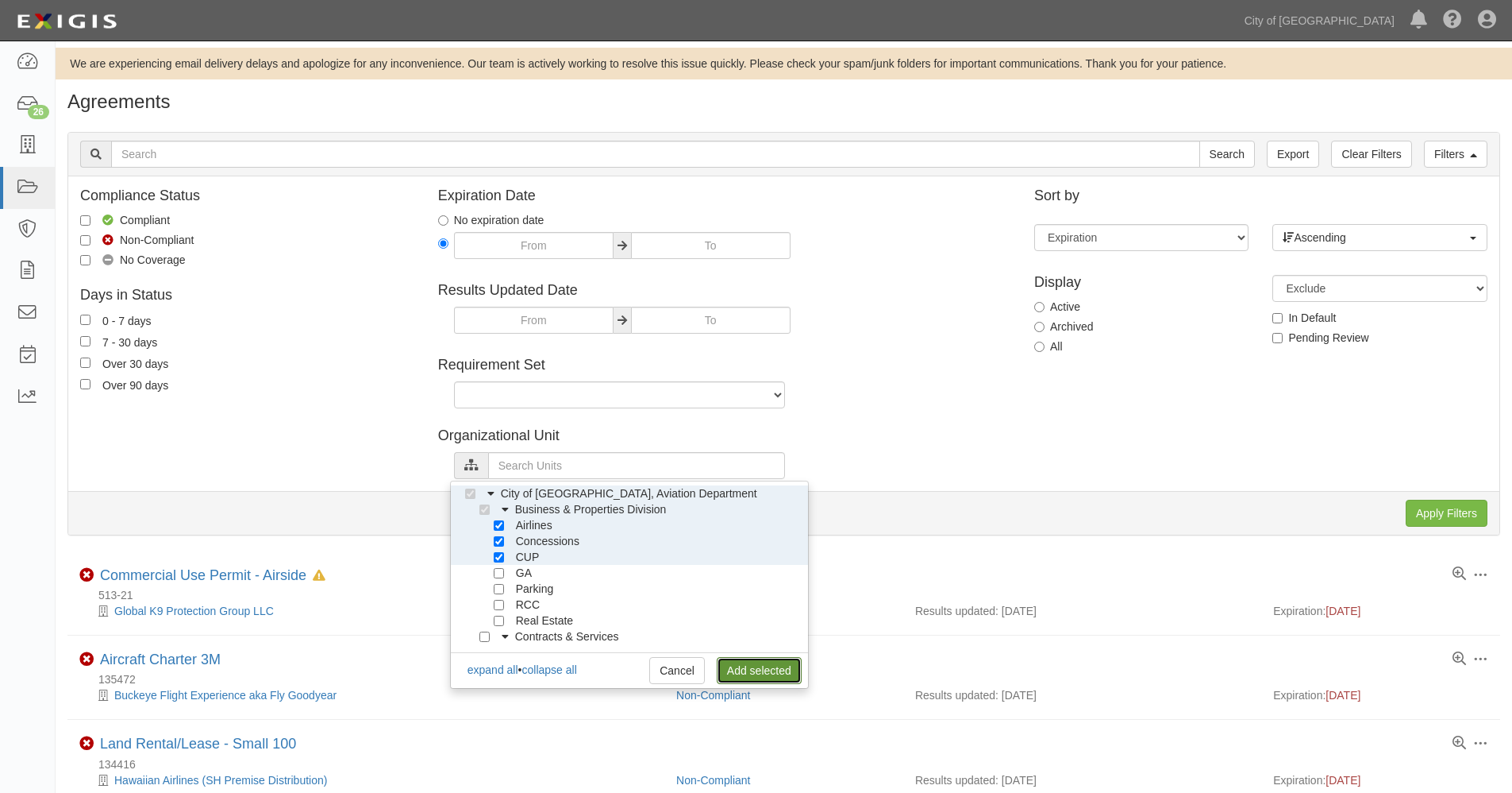
click at [749, 673] on link "Add selected" at bounding box center [759, 670] width 85 height 27
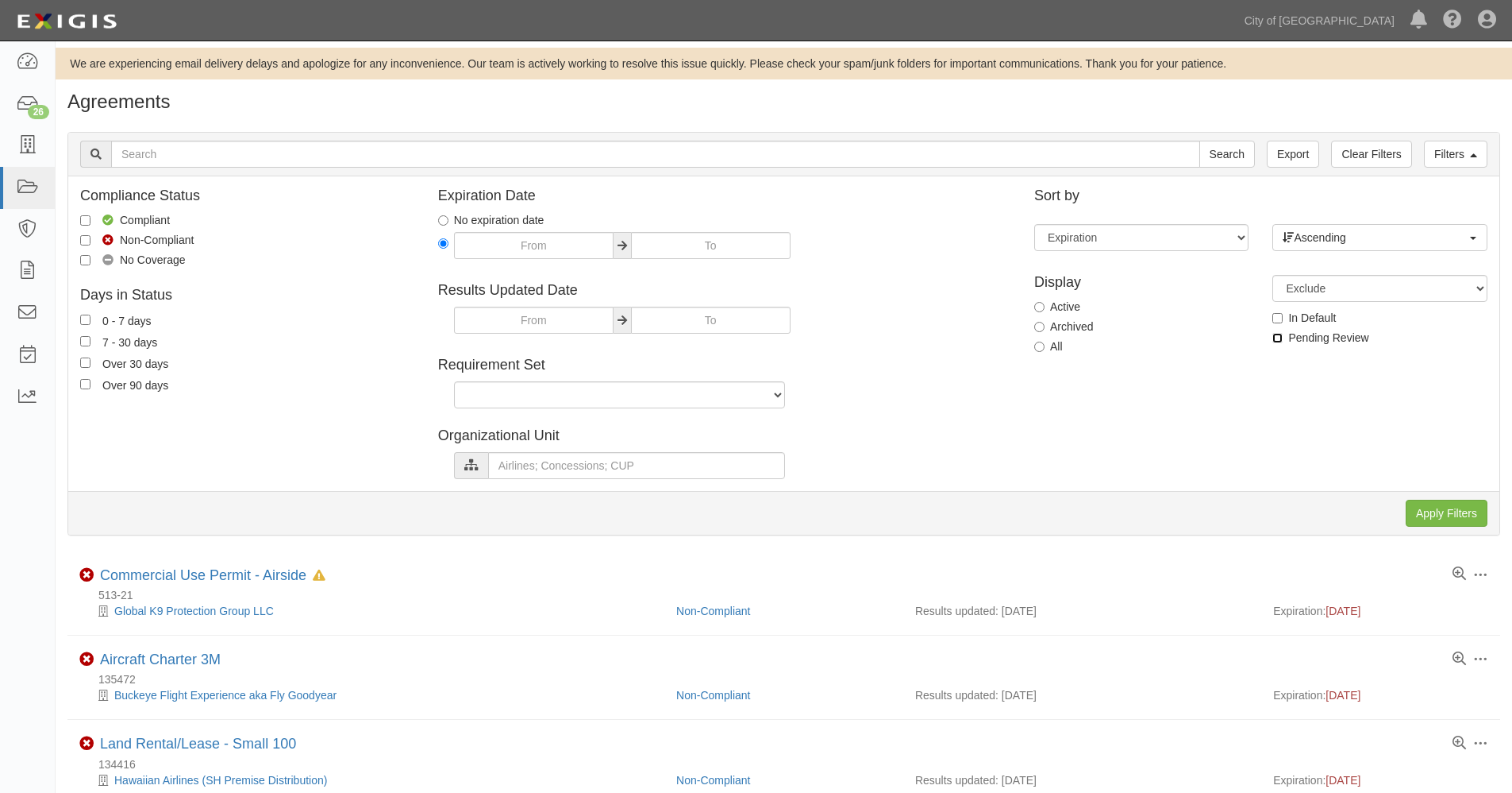
click at [1274, 336] on input "Pending Review" at bounding box center [1277, 337] width 10 height 10
checkbox input "true"
click at [1437, 513] on input "Apply Filters" at bounding box center [1447, 512] width 82 height 27
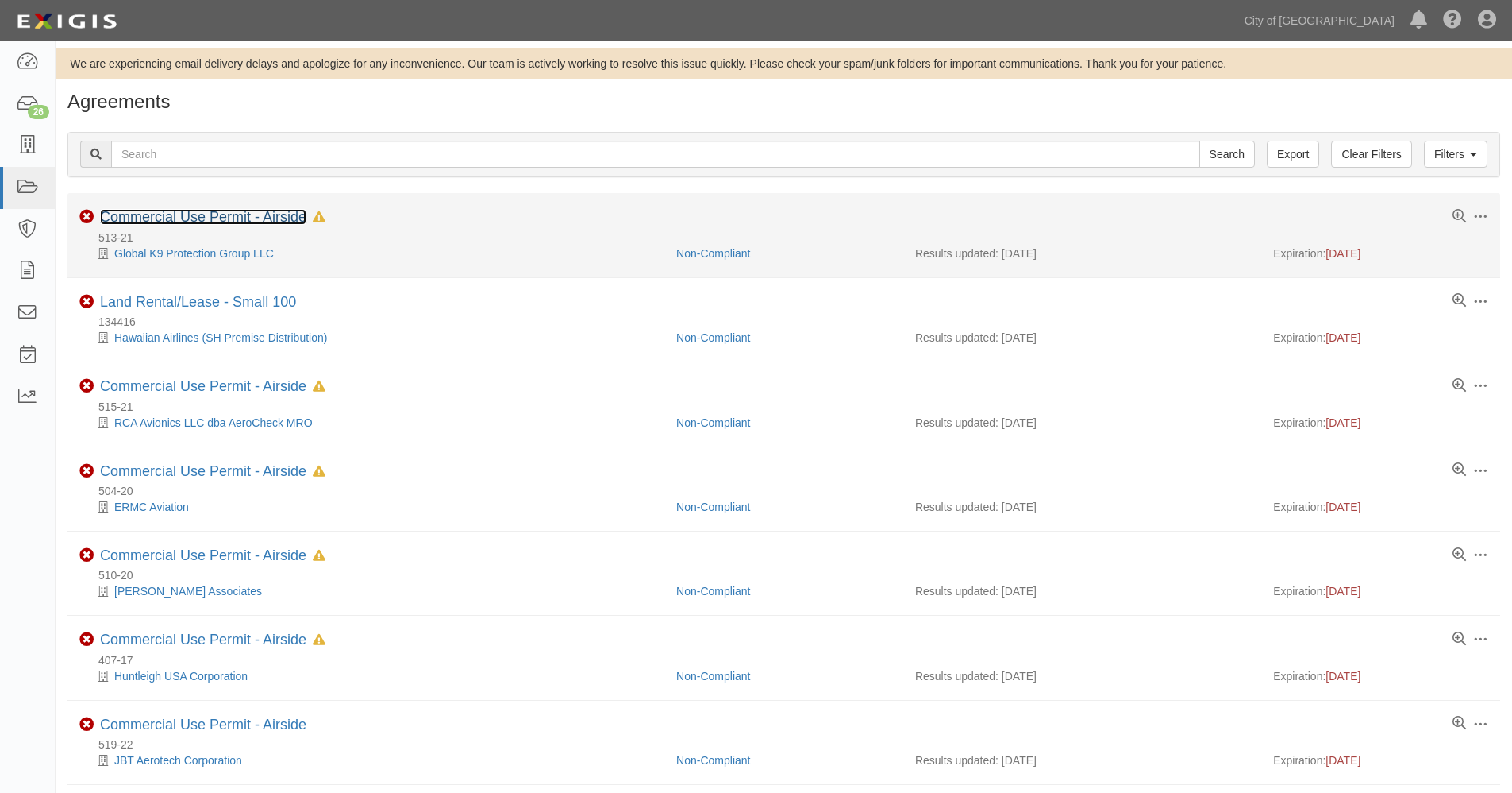
click at [231, 218] on link "Commercial Use Permit - Airside" at bounding box center [204, 217] width 207 height 16
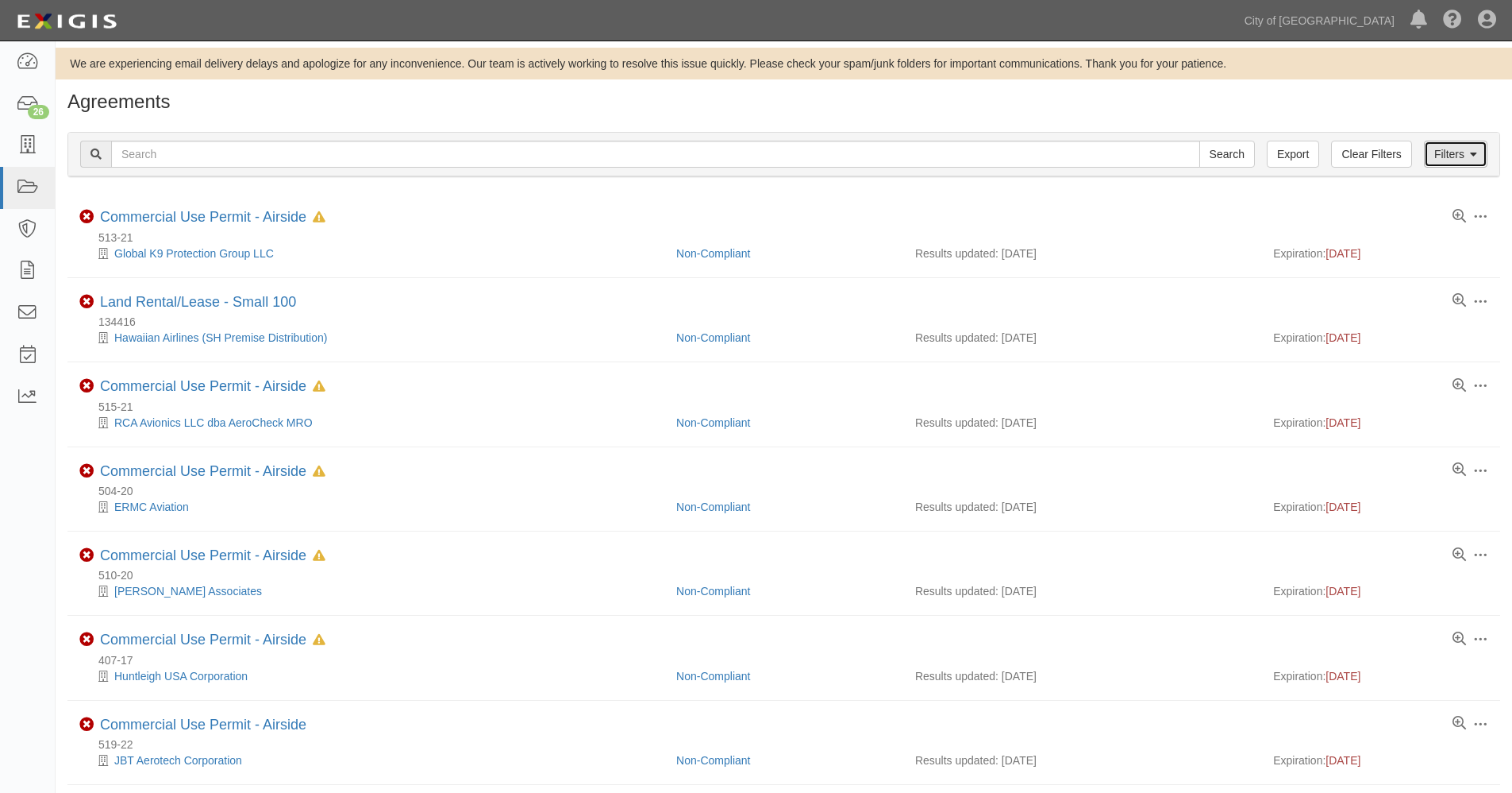
click at [1462, 158] on link "Filters" at bounding box center [1456, 153] width 64 height 27
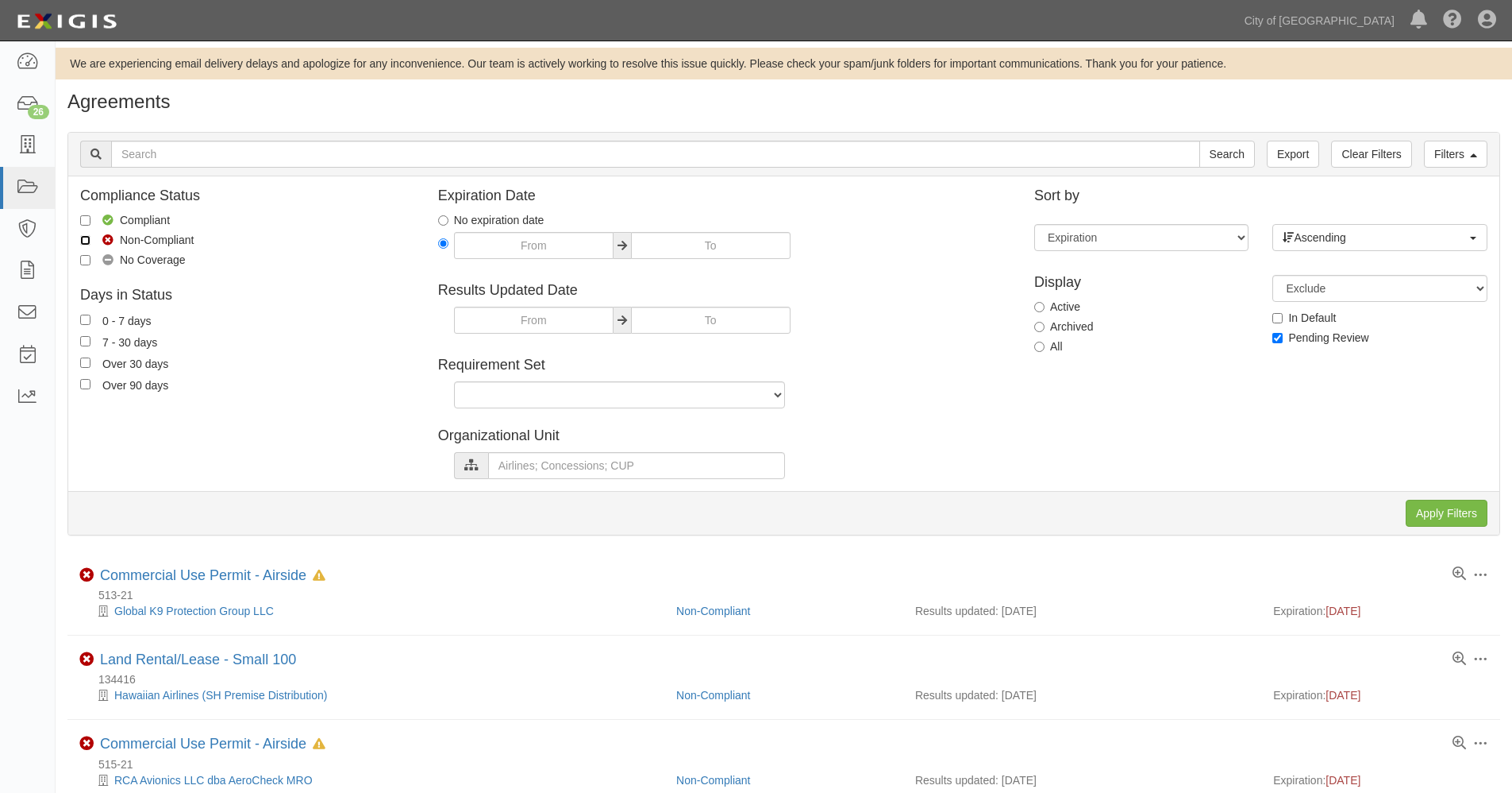
click at [82, 238] on input "Non-Compliant" at bounding box center [86, 240] width 10 height 10
checkbox input "true"
click at [81, 259] on input "No Coverage" at bounding box center [86, 260] width 10 height 10
checkbox input "true"
click at [1437, 517] on input "Apply Filters" at bounding box center [1447, 512] width 82 height 27
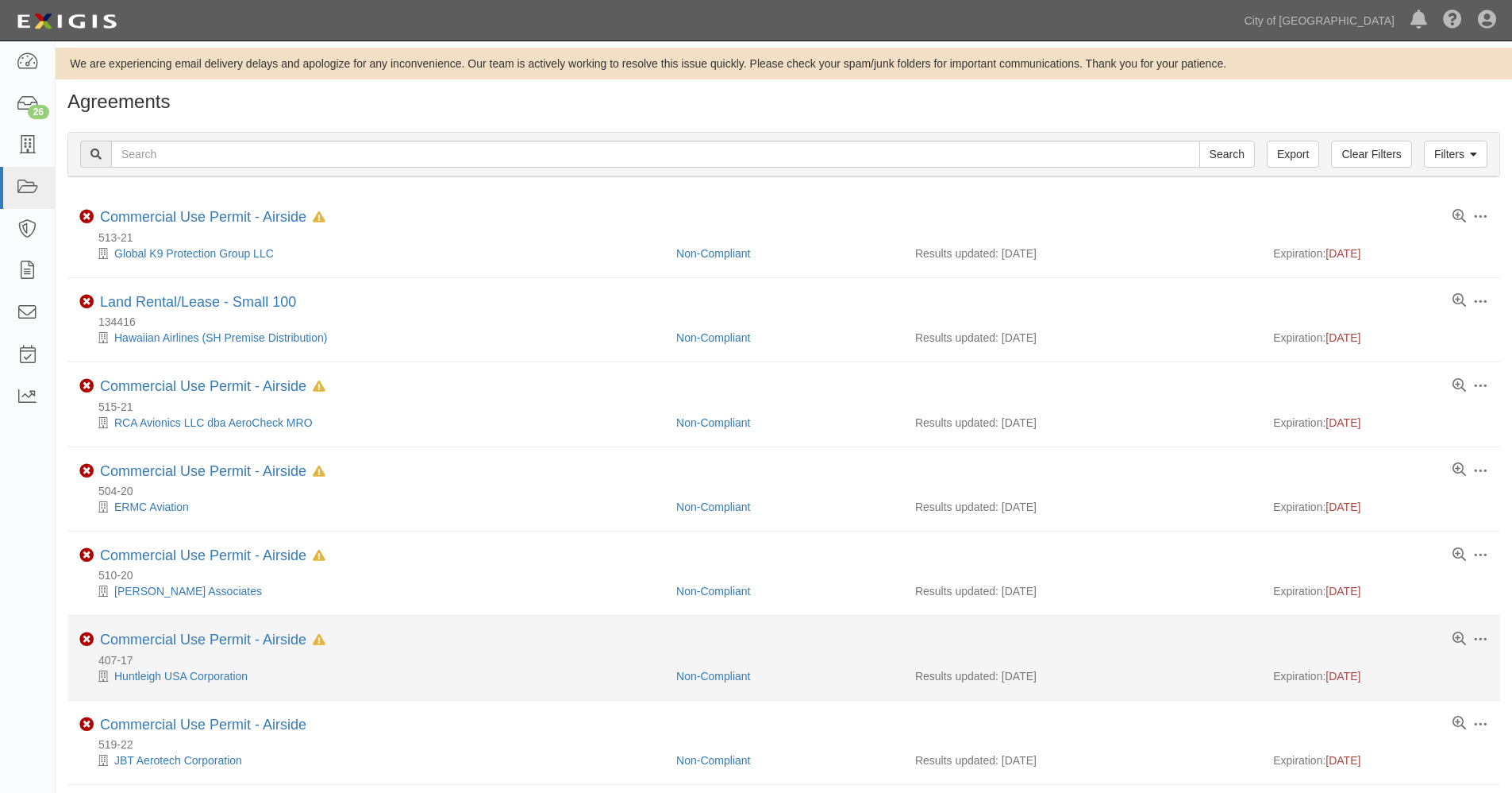
scroll to position [265, 0]
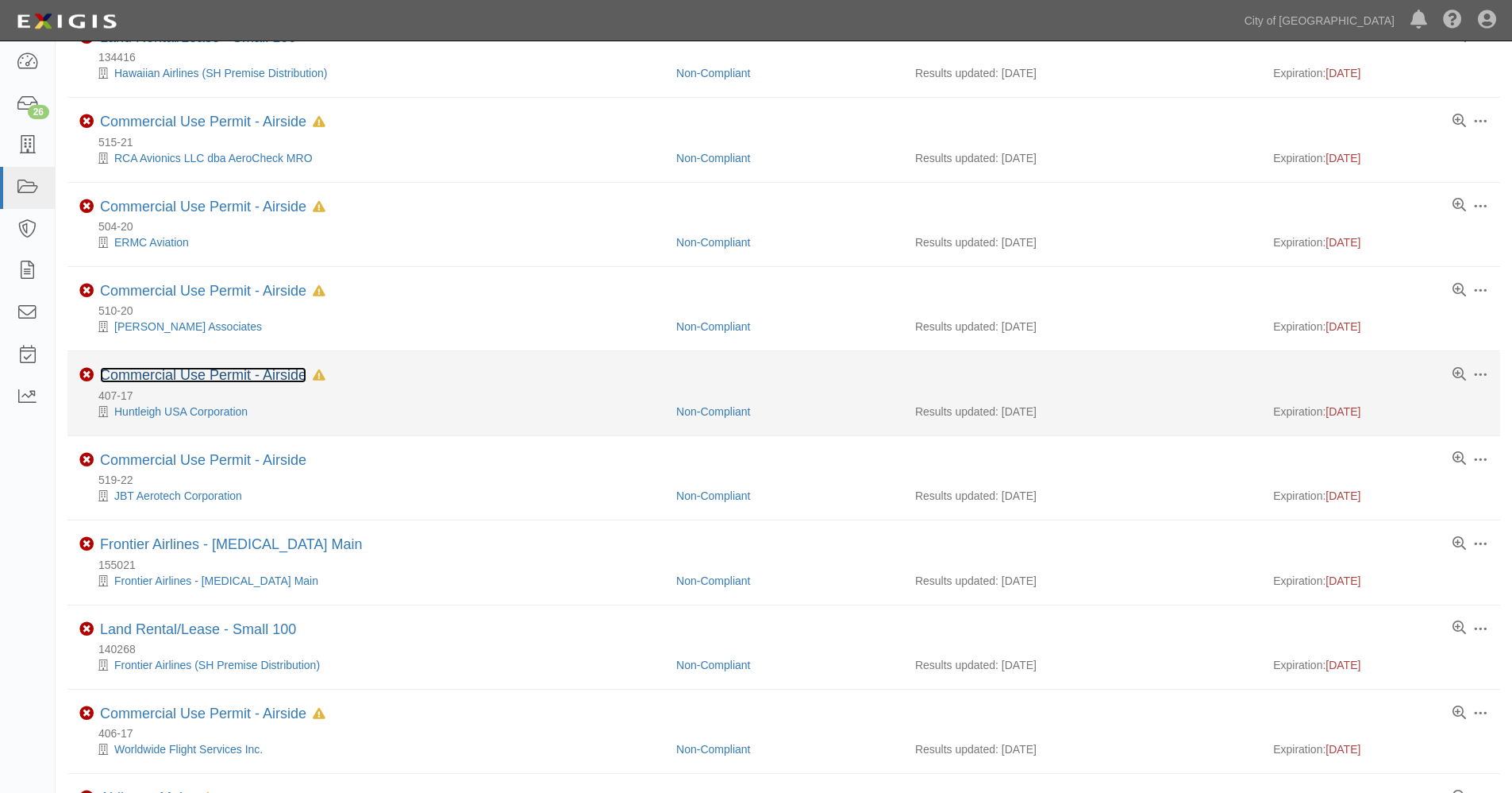
click at [174, 374] on link "Commercial Use Permit - Airside" at bounding box center [204, 375] width 207 height 16
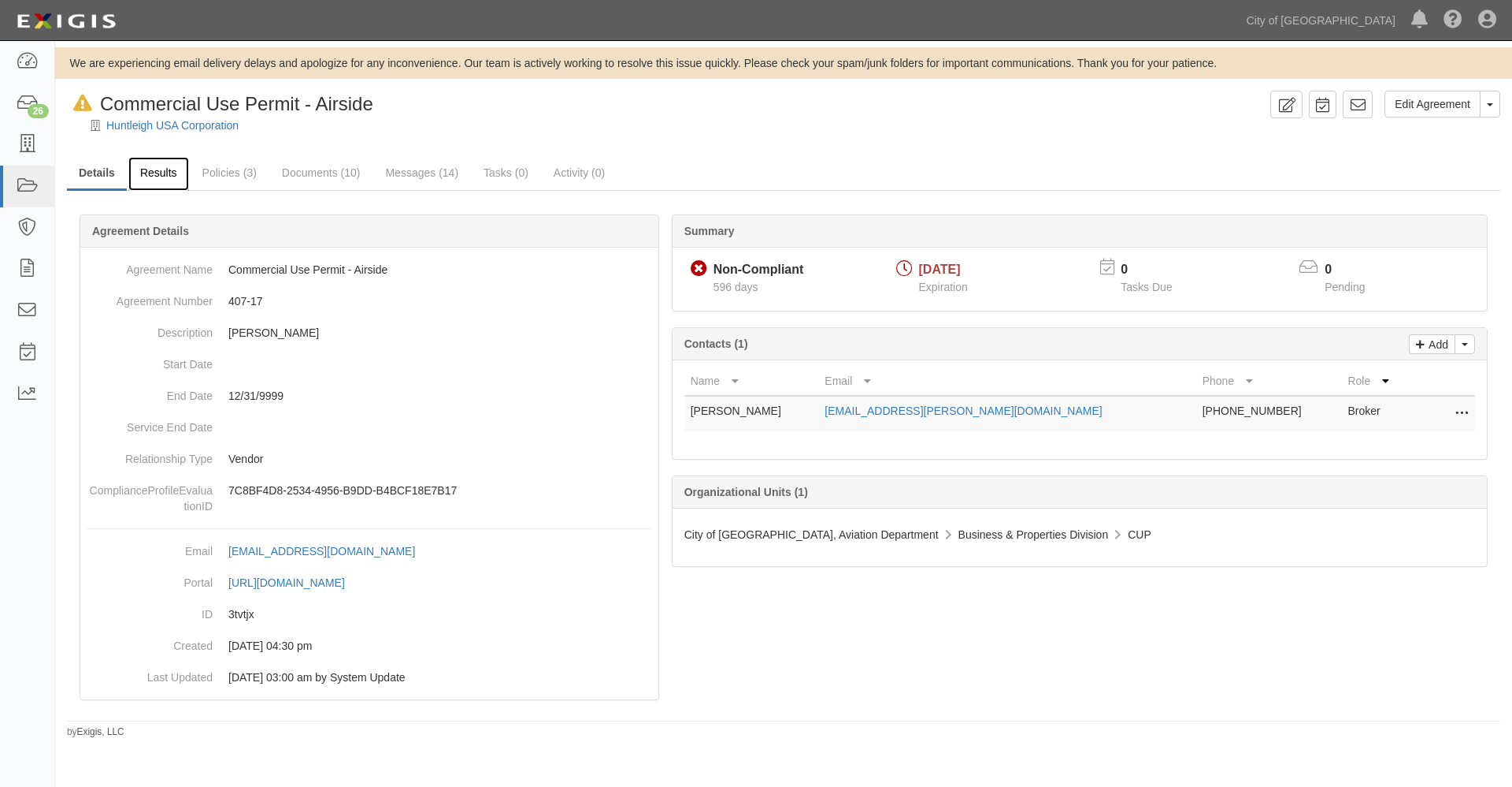
click at [168, 174] on link "Results" at bounding box center [158, 174] width 60 height 34
